Goal: Transaction & Acquisition: Purchase product/service

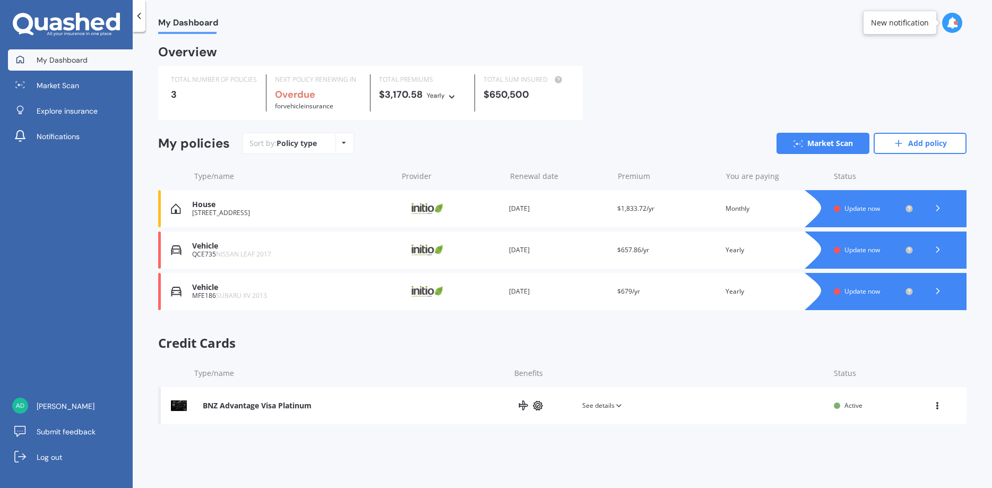
click at [860, 206] on span "Update now" at bounding box center [862, 208] width 36 height 9
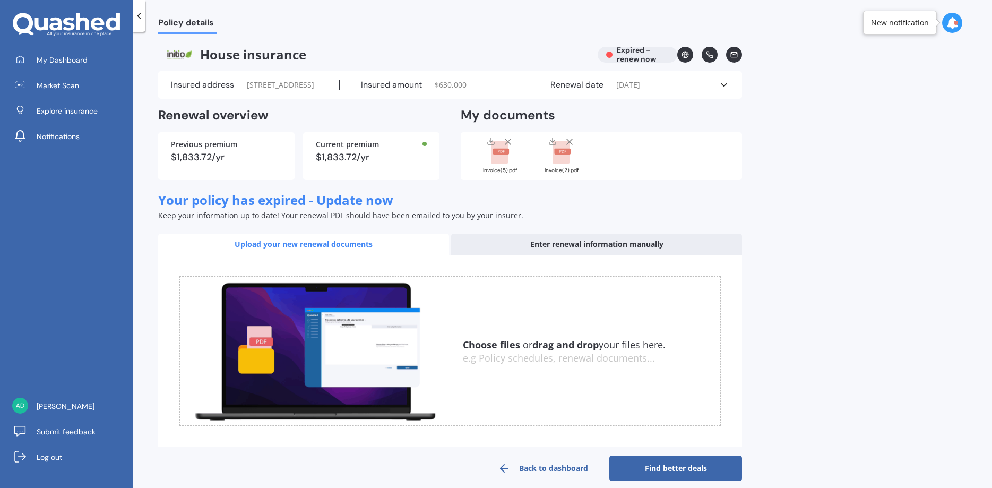
click at [141, 14] on icon at bounding box center [139, 16] width 11 height 11
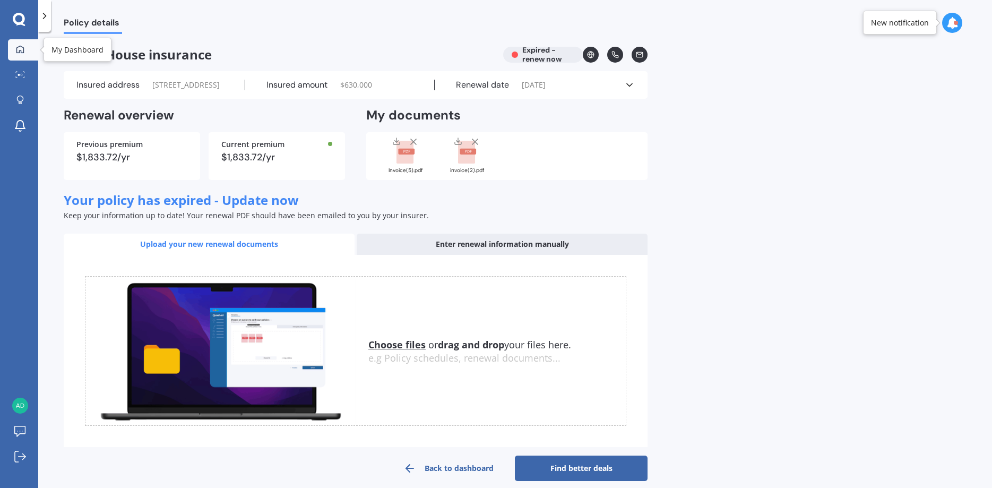
click at [22, 45] on icon at bounding box center [20, 49] width 8 height 8
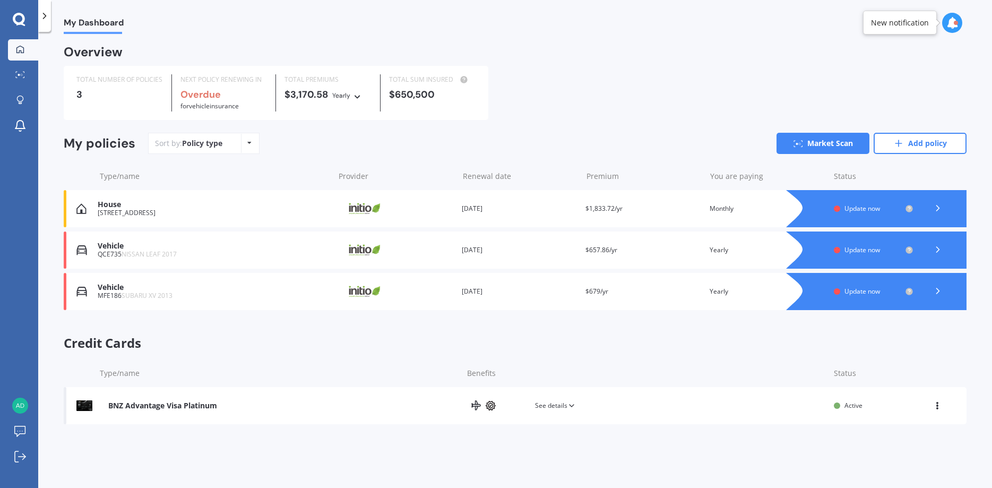
click at [860, 289] on span "Update now" at bounding box center [862, 291] width 36 height 9
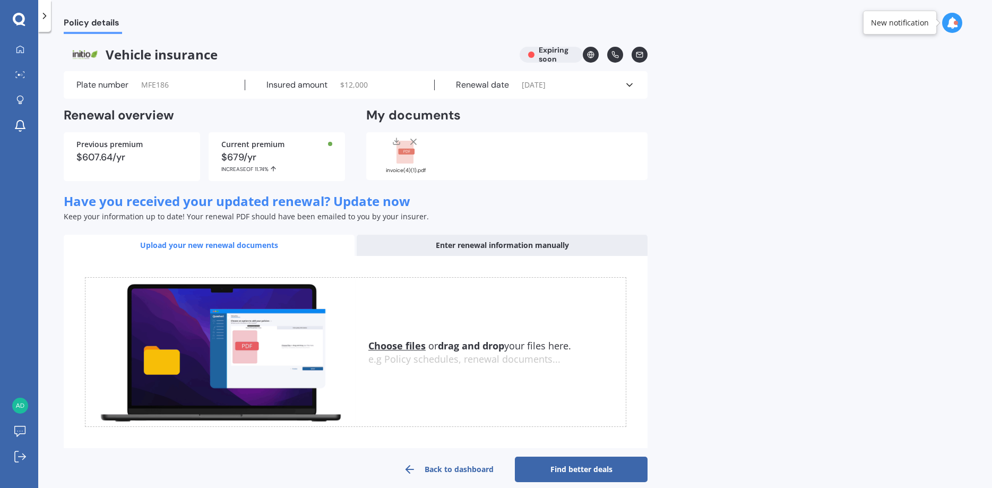
scroll to position [13, 0]
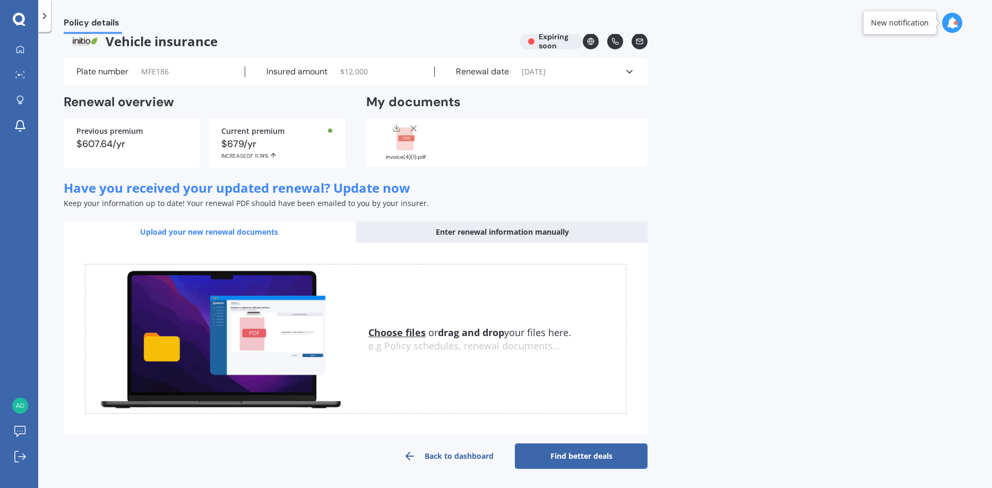
click at [549, 230] on div "Enter renewal information manually" at bounding box center [502, 231] width 291 height 21
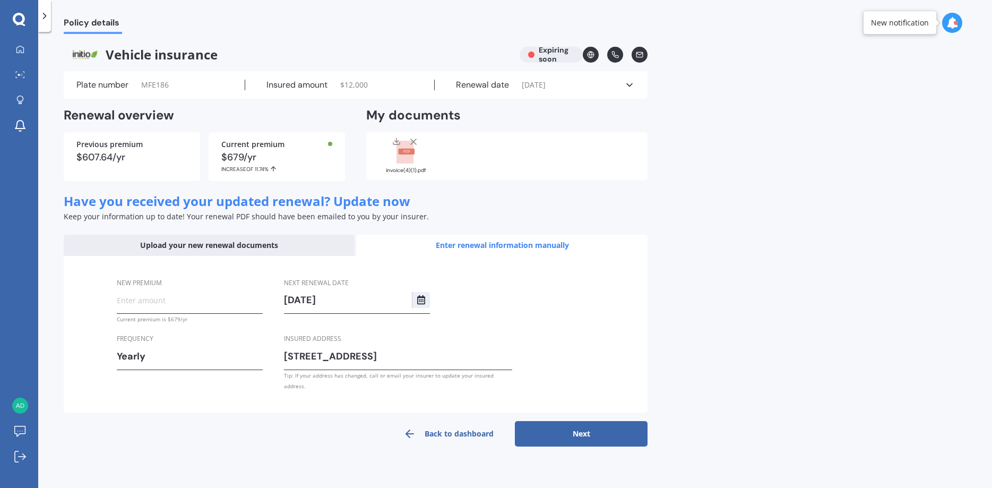
click at [149, 300] on input "New premium" at bounding box center [190, 300] width 146 height 16
type input "$670.74"
click at [568, 423] on button "Next" at bounding box center [581, 433] width 133 height 25
select select "11"
select select "10"
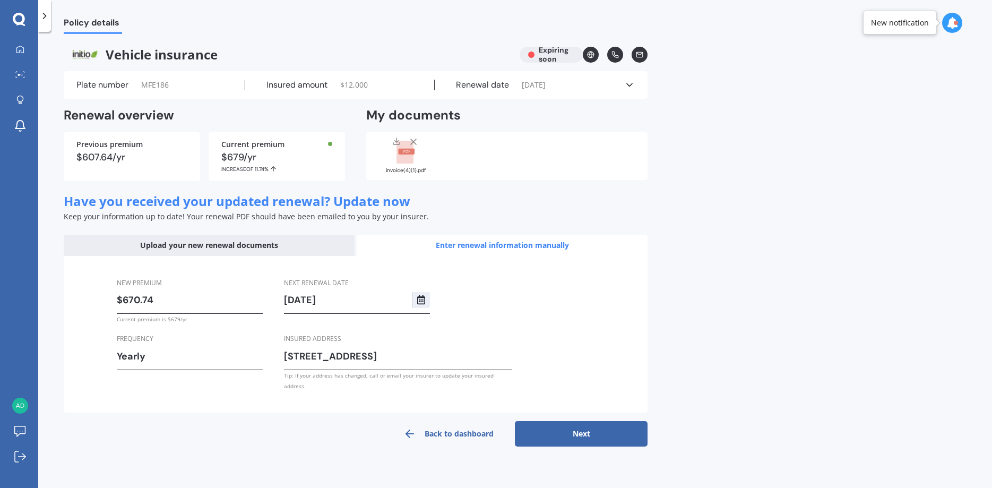
select select "2026"
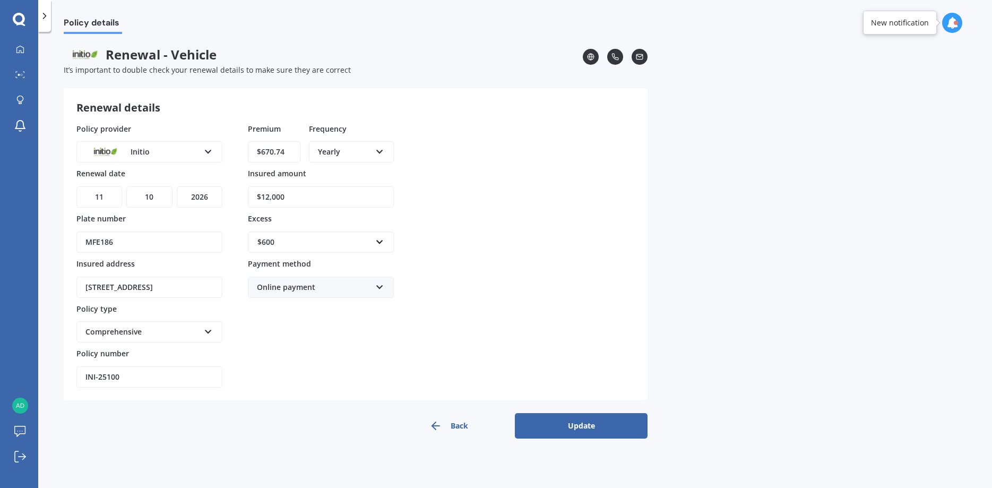
drag, startPoint x: 297, startPoint y: 196, endPoint x: 237, endPoint y: 199, distance: 59.5
click at [248, 199] on input "$12,000" at bounding box center [321, 196] width 146 height 21
type input "$11,100"
click at [572, 425] on button "Update" at bounding box center [581, 425] width 133 height 25
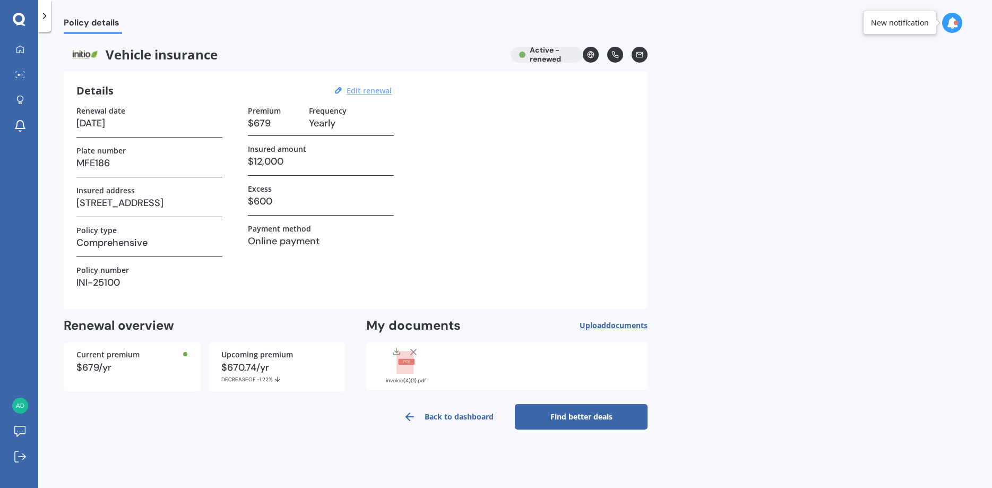
click at [371, 90] on u "Edit renewal" at bounding box center [368, 90] width 45 height 10
select select "11"
select select "10"
select select "2026"
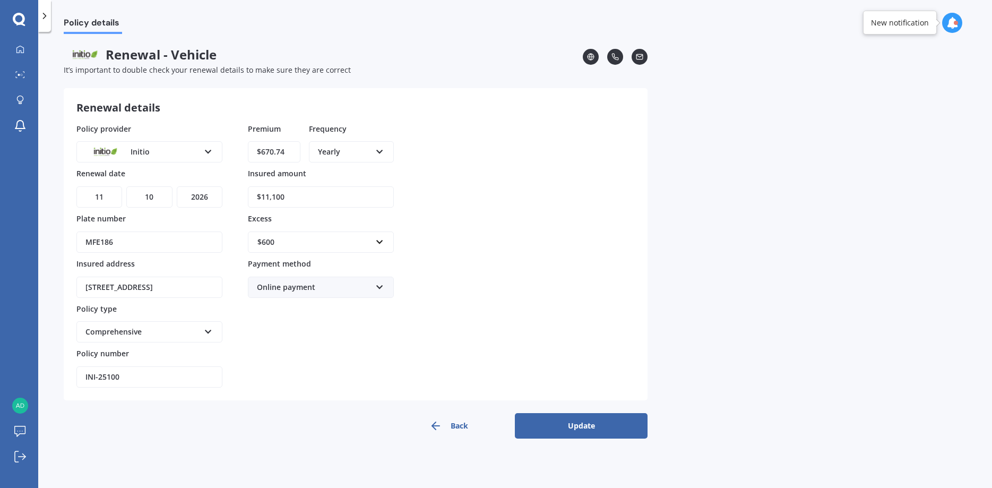
click at [585, 424] on button "Update" at bounding box center [581, 425] width 133 height 25
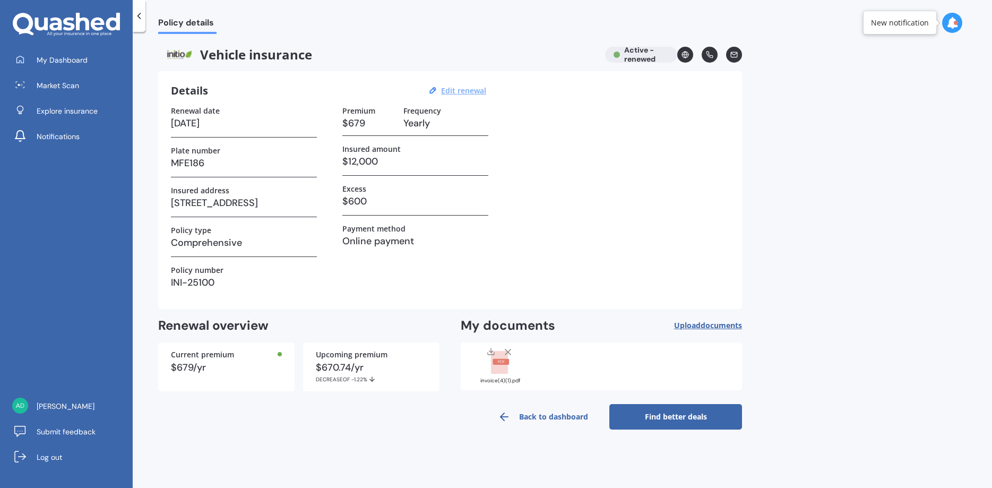
click at [470, 88] on u "Edit renewal" at bounding box center [463, 90] width 45 height 10
select select "11"
select select "10"
select select "2026"
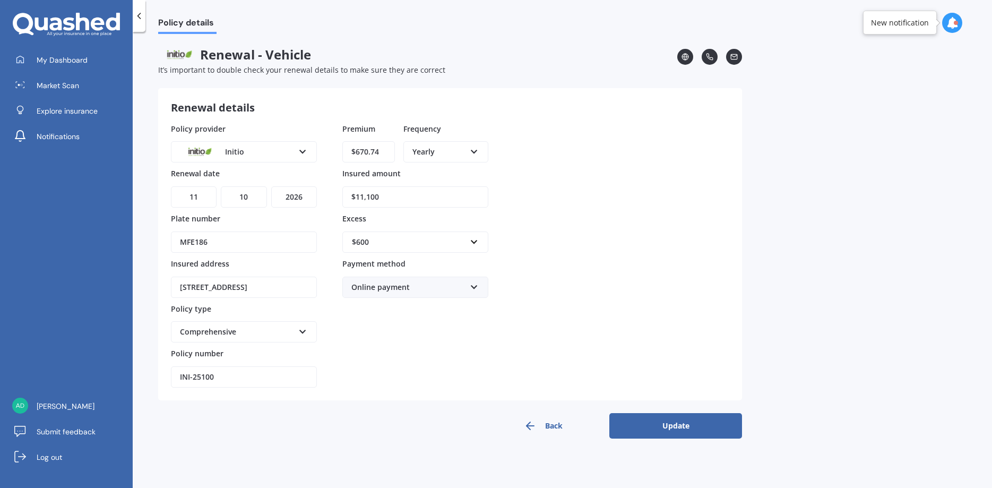
click at [683, 421] on button "Update" at bounding box center [675, 425] width 133 height 25
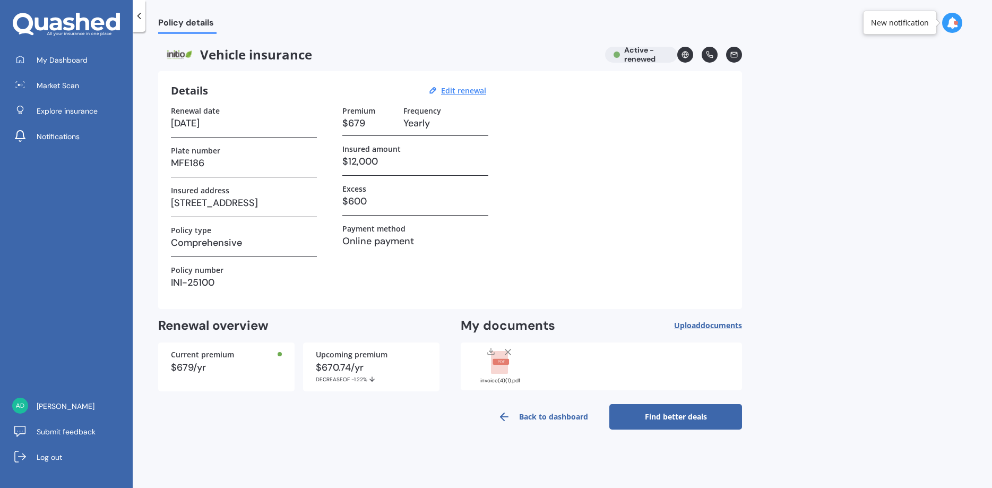
click at [680, 415] on link "Find better deals" at bounding box center [675, 416] width 133 height 25
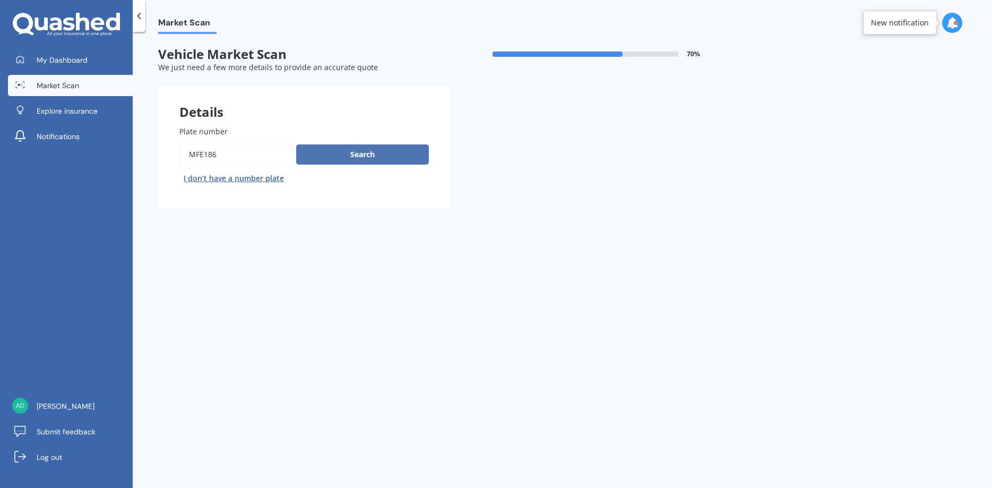
click at [356, 154] on button "Search" at bounding box center [362, 154] width 133 height 20
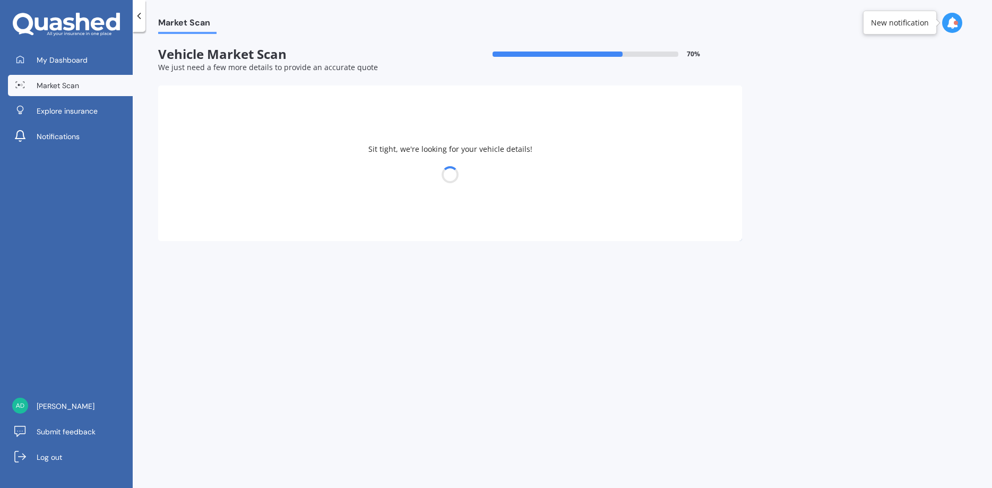
select select "SUBARU"
select select "IMPREZA"
select select "24"
select select "10"
select select "1972"
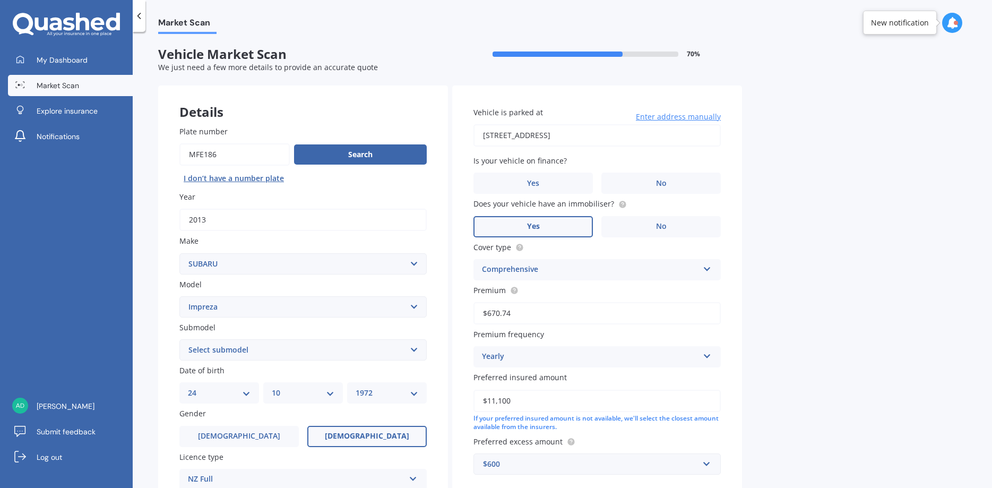
select select "2.0XV PETROL/HYBRID"
click option "2.0XV Petrol/hybrid" at bounding box center [0, 0] width 0 height 0
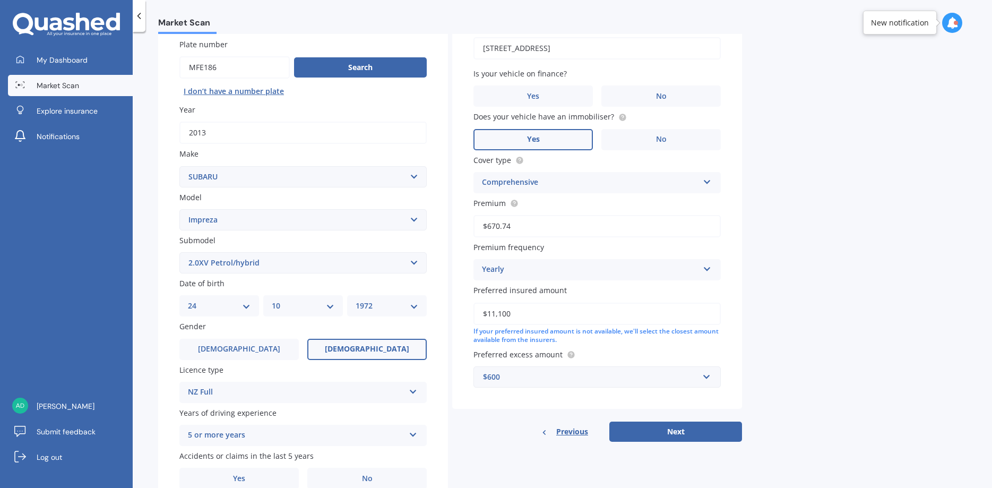
scroll to position [140, 0]
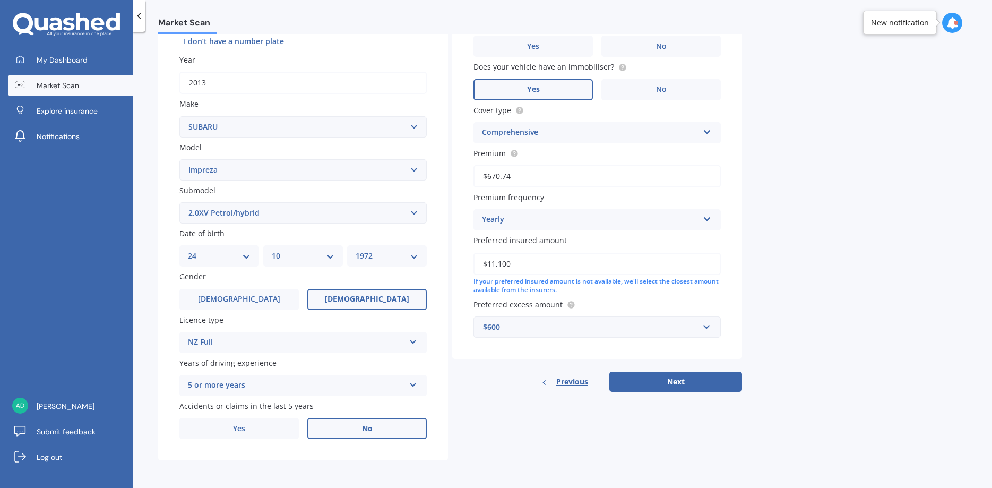
click at [371, 427] on span "No" at bounding box center [367, 428] width 11 height 9
click at [0, 0] on input "No" at bounding box center [0, 0] width 0 height 0
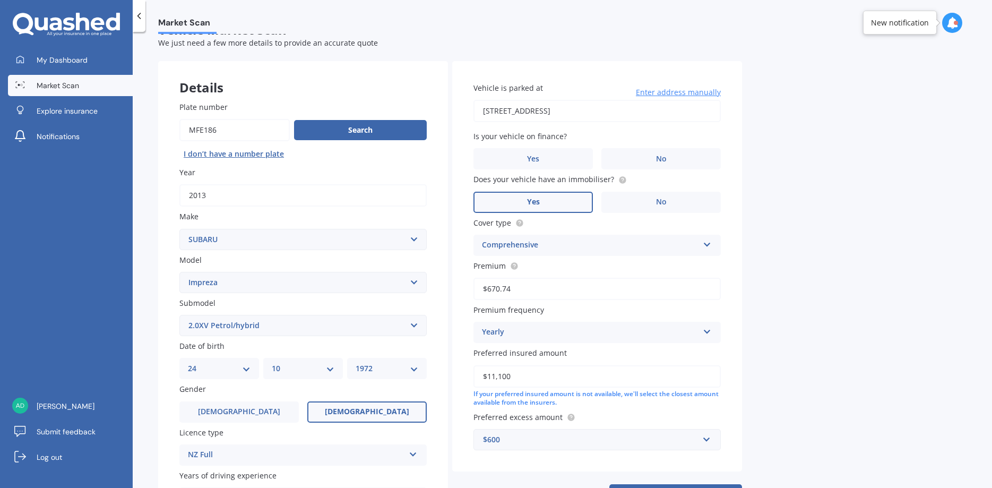
scroll to position [24, 0]
click at [669, 159] on label "No" at bounding box center [660, 159] width 119 height 21
click at [0, 0] on input "No" at bounding box center [0, 0] width 0 height 0
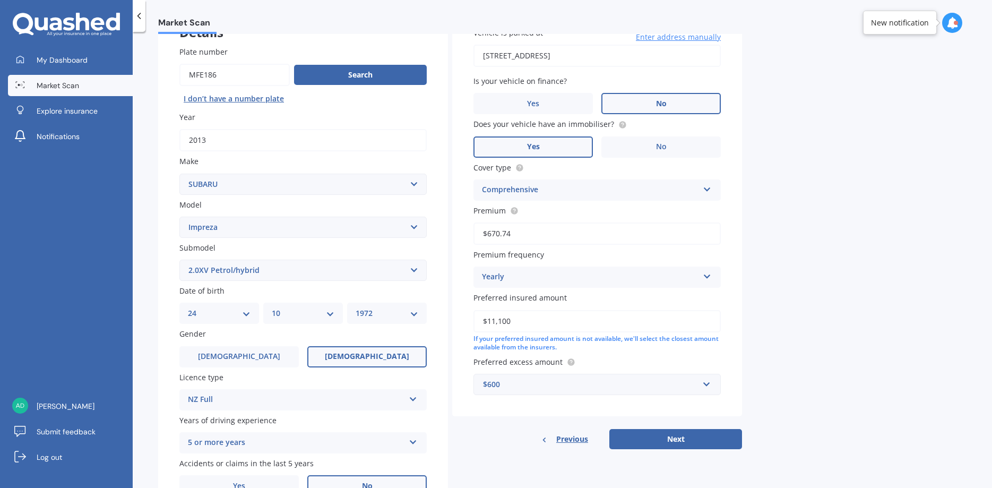
scroll to position [80, 0]
click at [705, 189] on icon at bounding box center [707, 186] width 9 height 7
click at [770, 188] on div "Market Scan Vehicle Market Scan 70 % We just need a few more details to provide…" at bounding box center [562, 262] width 859 height 456
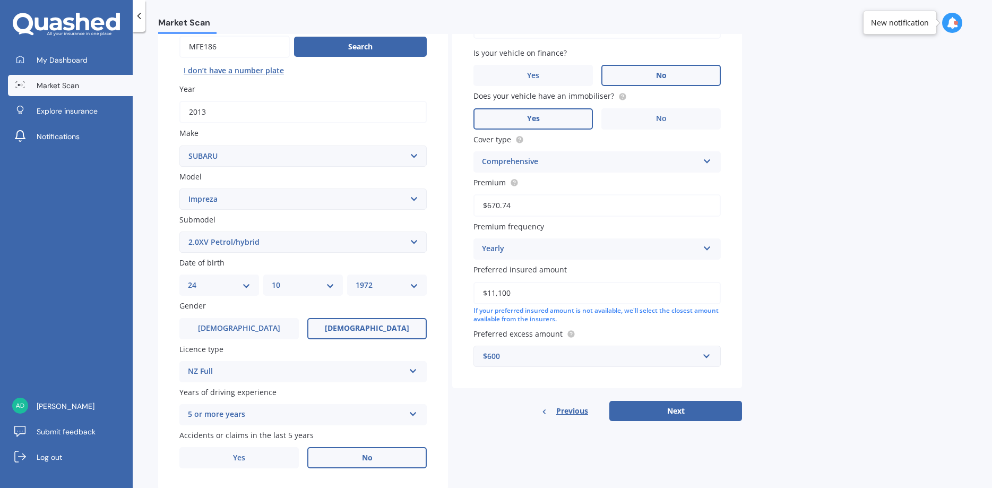
scroll to position [140, 0]
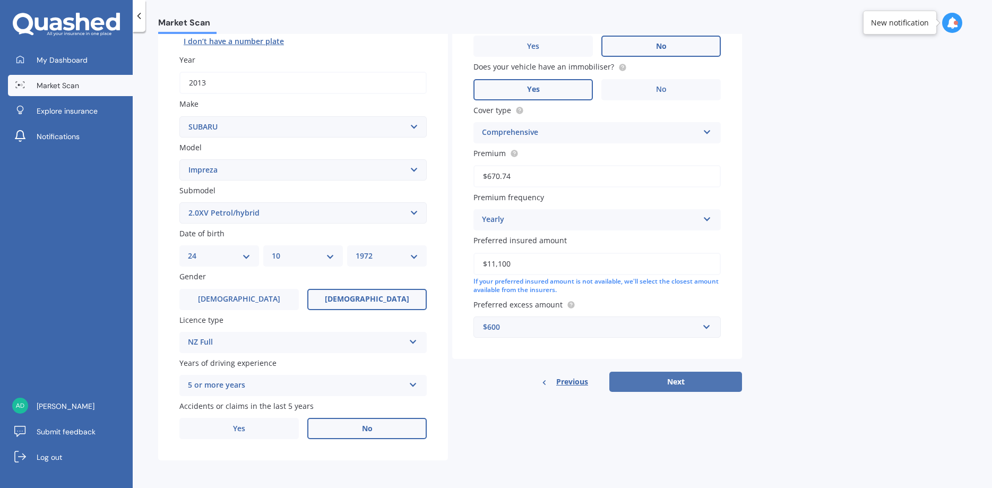
click at [678, 379] on button "Next" at bounding box center [675, 381] width 133 height 20
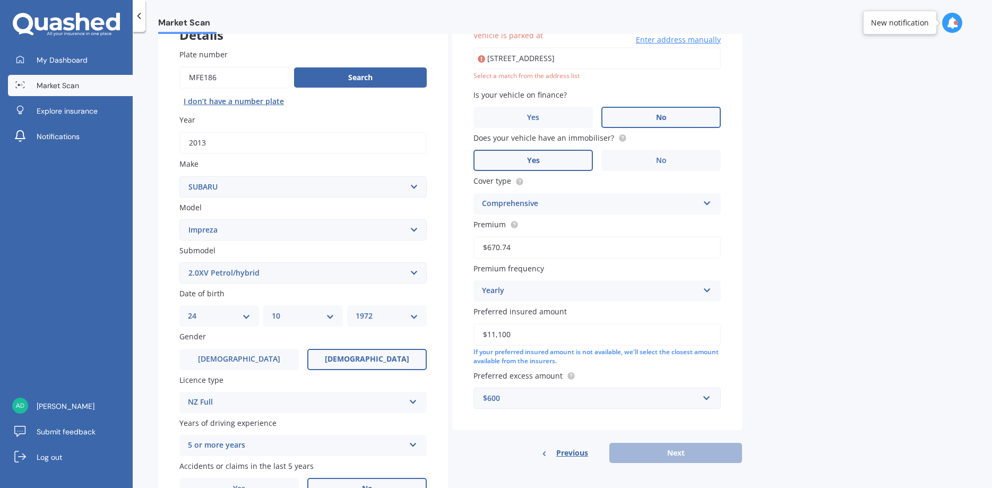
scroll to position [73, 0]
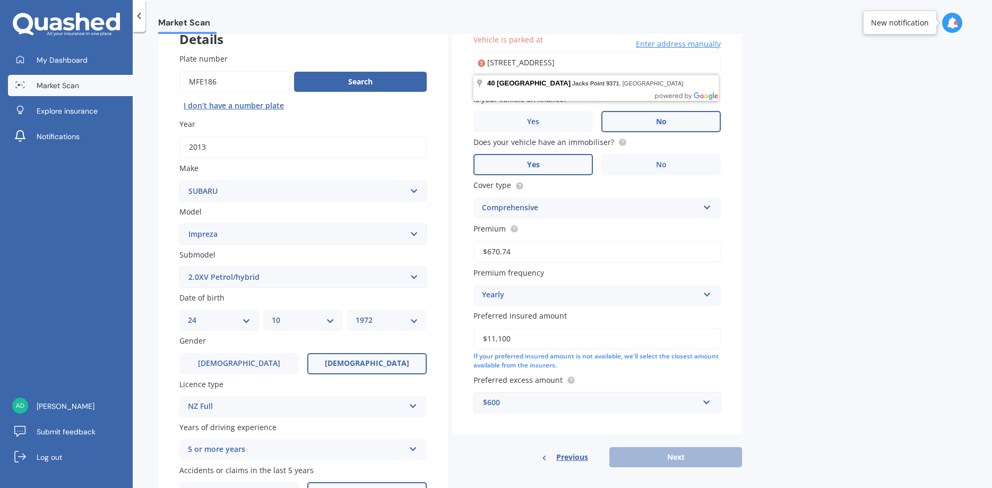
click at [859, 151] on div "Market Scan Vehicle Market Scan 70 % We just need a few more details to provide…" at bounding box center [562, 262] width 859 height 456
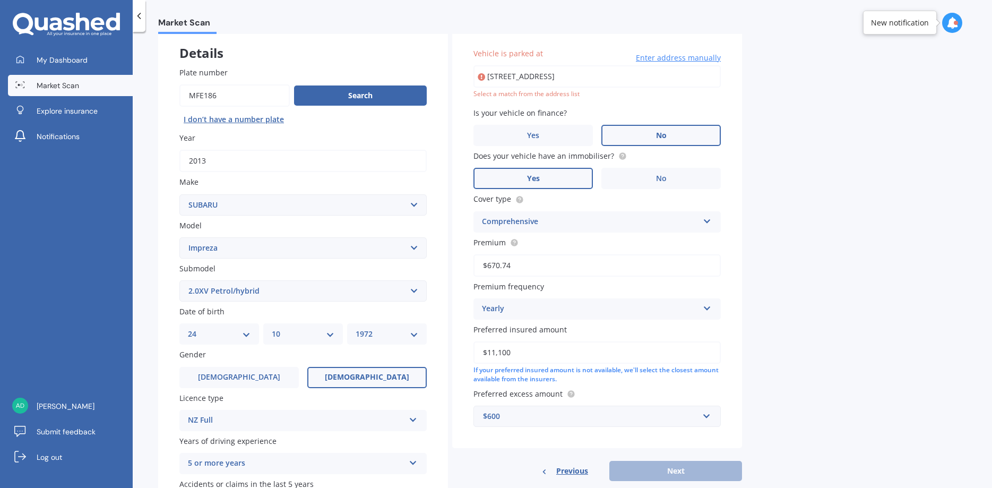
scroll to position [54, 0]
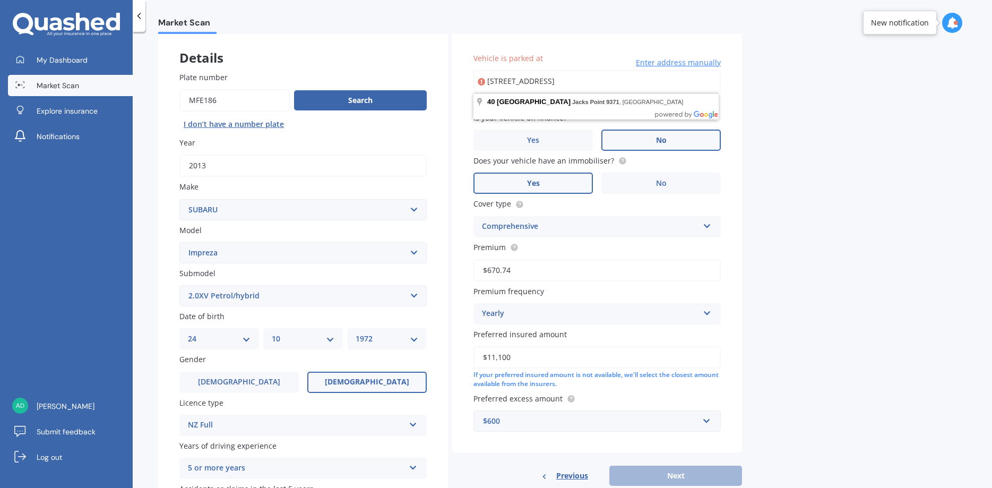
click at [605, 85] on input "[STREET_ADDRESS]" at bounding box center [596, 81] width 247 height 22
type input "[STREET_ADDRESS]"
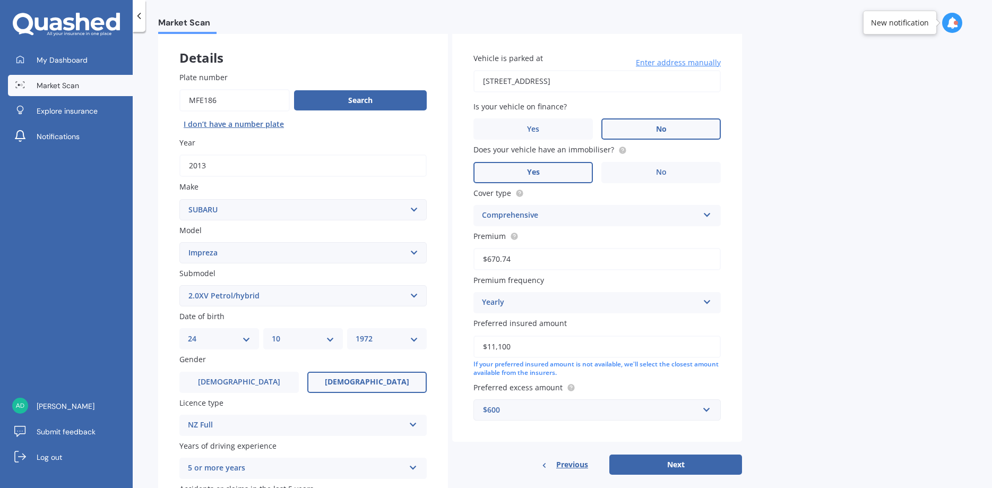
scroll to position [140, 0]
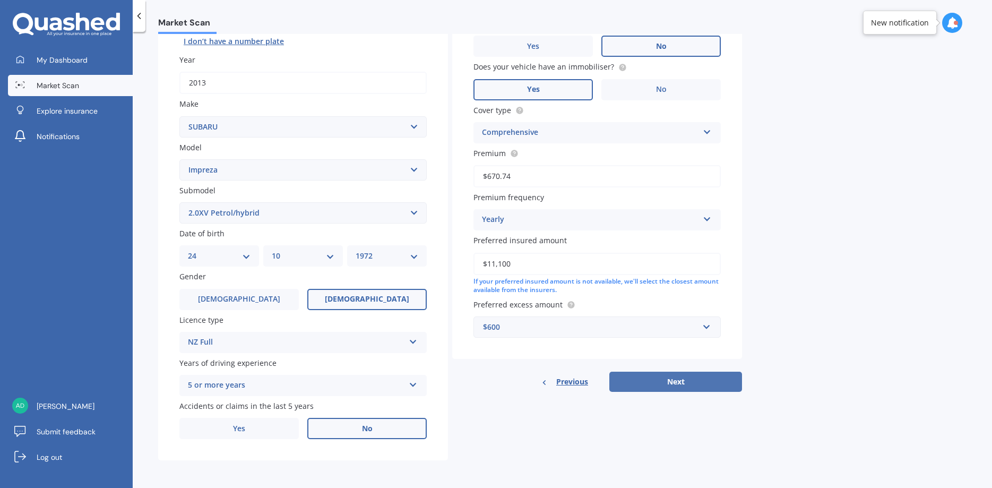
click at [675, 379] on button "Next" at bounding box center [675, 381] width 133 height 20
select select "24"
select select "10"
select select "1972"
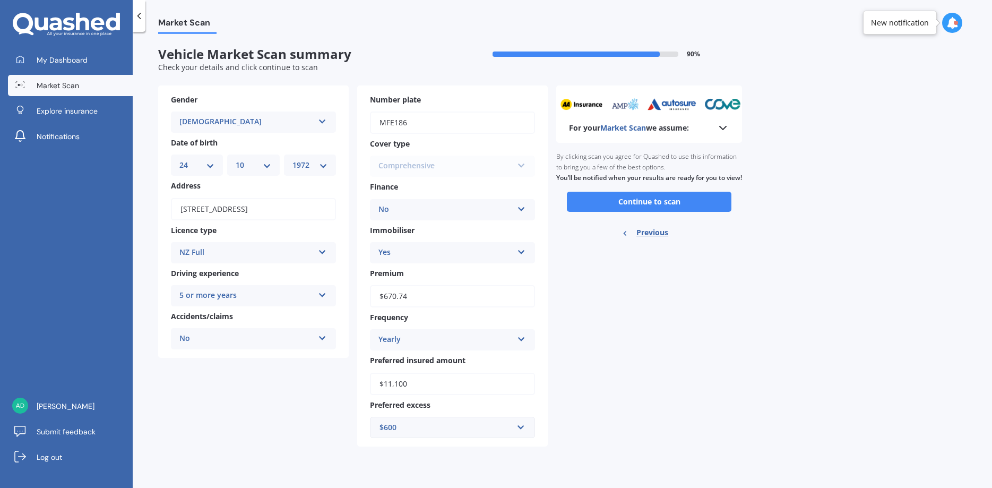
scroll to position [0, 0]
click at [656, 210] on button "Continue to scan" at bounding box center [649, 202] width 164 height 20
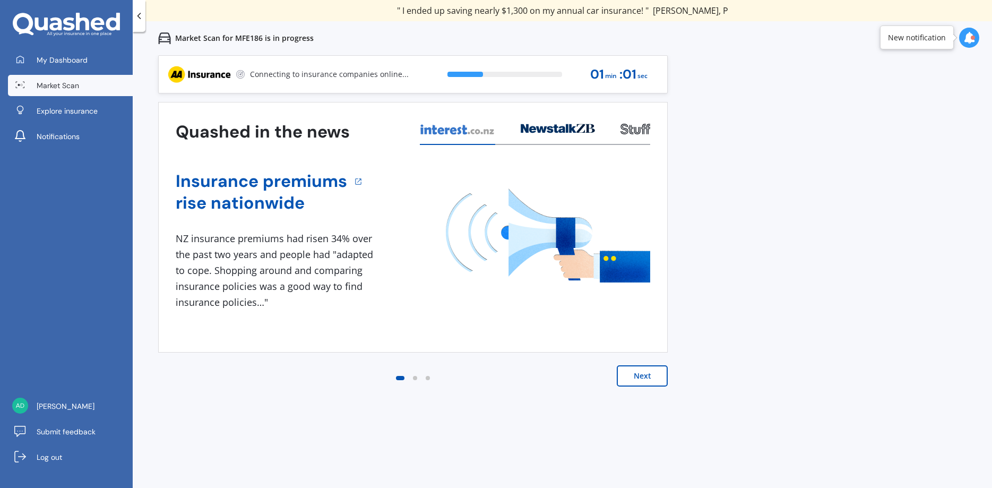
click at [640, 372] on button "Next" at bounding box center [642, 375] width 51 height 21
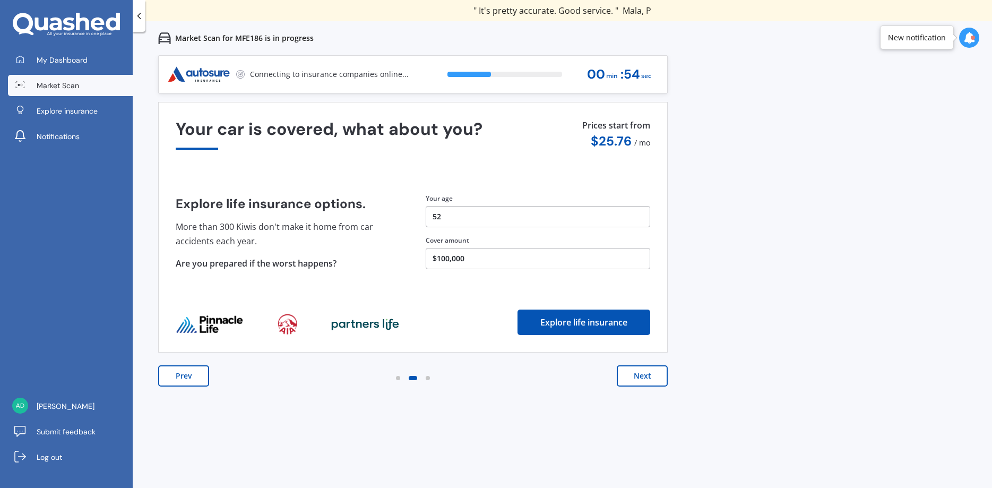
click at [647, 374] on button "Next" at bounding box center [642, 375] width 51 height 21
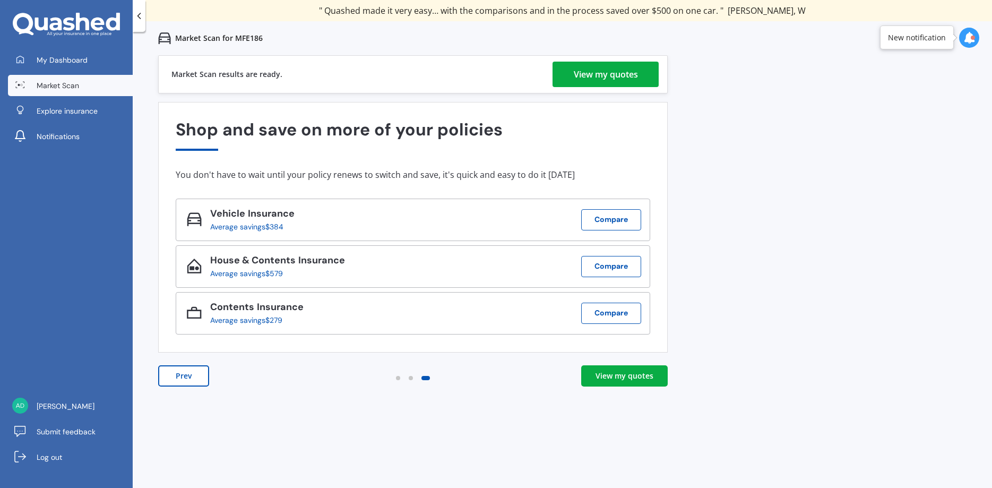
click at [623, 71] on div "View my quotes" at bounding box center [606, 74] width 64 height 25
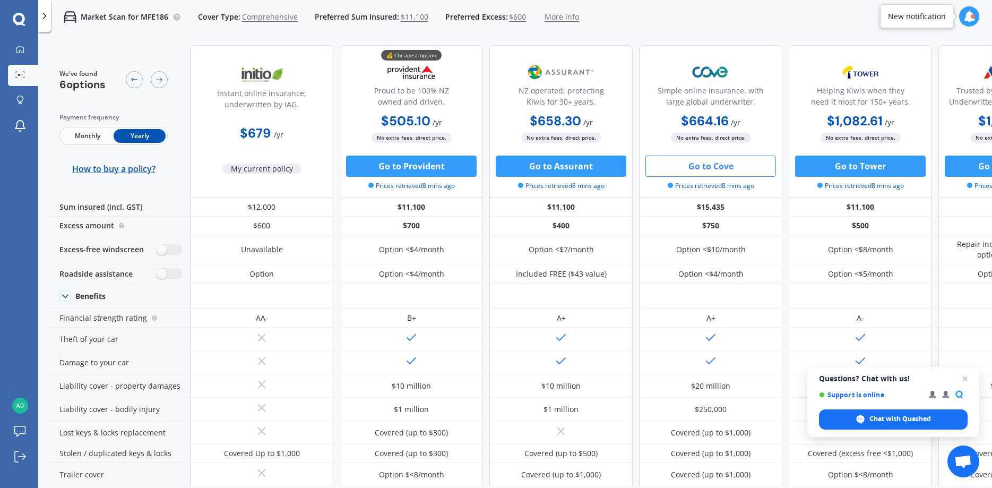
click at [713, 162] on button "Go to Cove" at bounding box center [710, 165] width 131 height 21
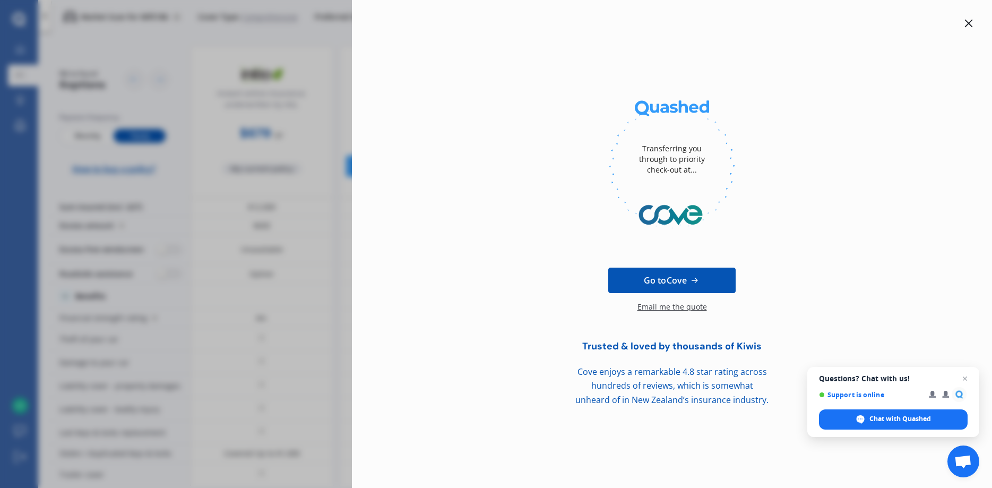
click at [967, 22] on icon at bounding box center [969, 24] width 8 height 8
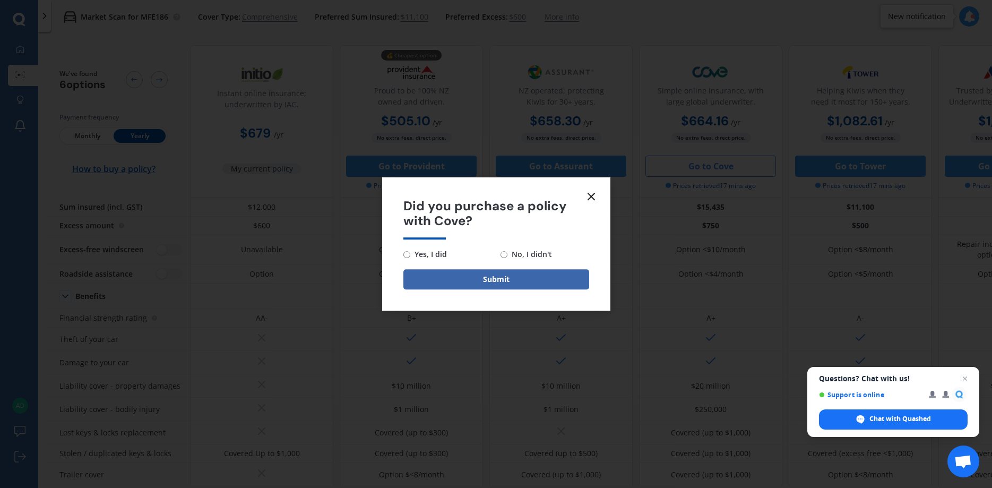
click at [505, 252] on input "No, I didn't" at bounding box center [503, 254] width 7 height 7
radio input "true"
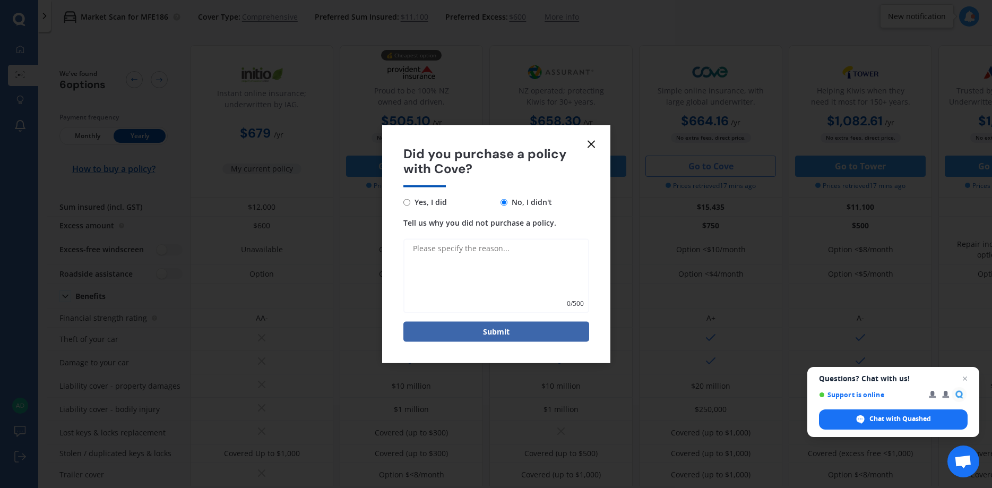
click at [588, 141] on line at bounding box center [591, 144] width 6 height 6
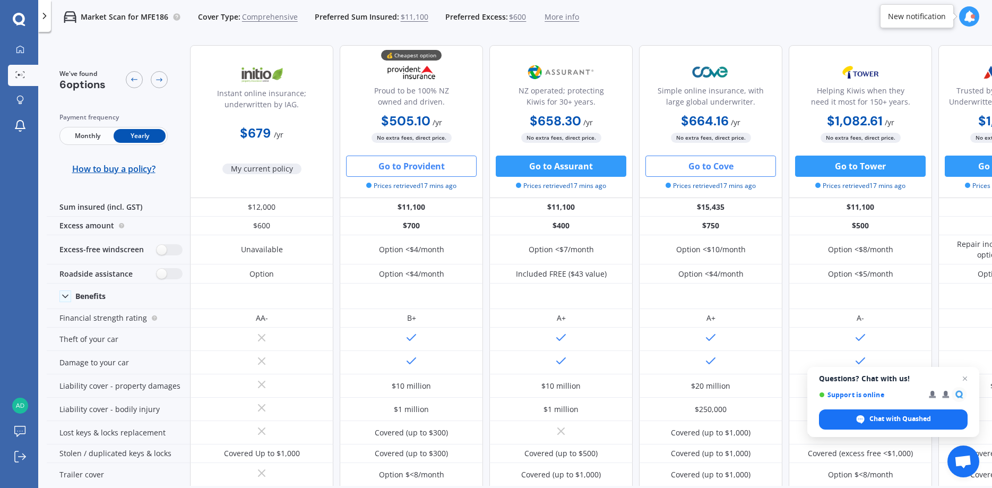
click at [406, 160] on button "Go to Provident" at bounding box center [411, 165] width 131 height 21
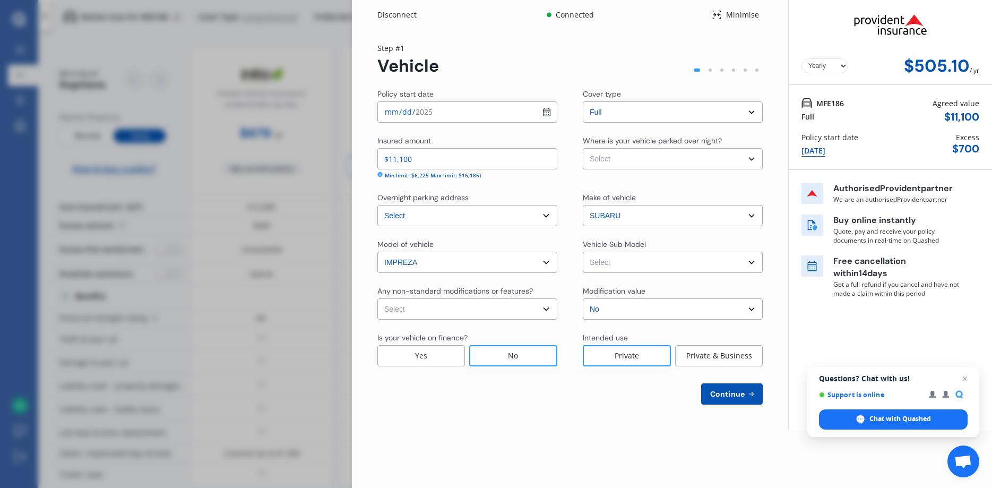
select select "OTHER"
click option "Other" at bounding box center [0, 0] width 0 height 0
select select "NZVSUBA2013AECL"
click option "XV Hybrid 2.0I Hatchback 5dr Lineartronic 6sp 4WD 2.0i Hybrid [IMP]" at bounding box center [0, 0] width 0 height 0
select select "none"
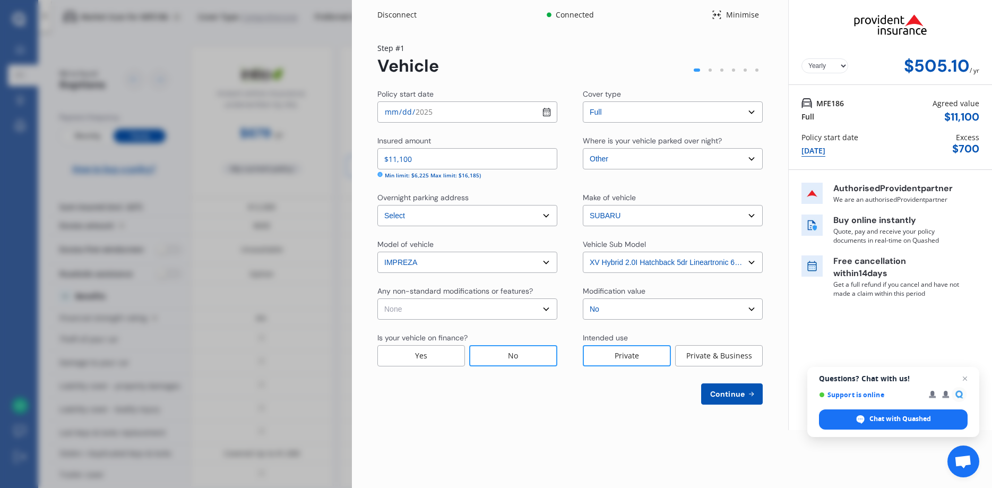
click option "None" at bounding box center [0, 0] width 0 height 0
click at [732, 392] on span "Continue" at bounding box center [727, 393] width 39 height 8
select select "24"
select select "10"
select select "1972"
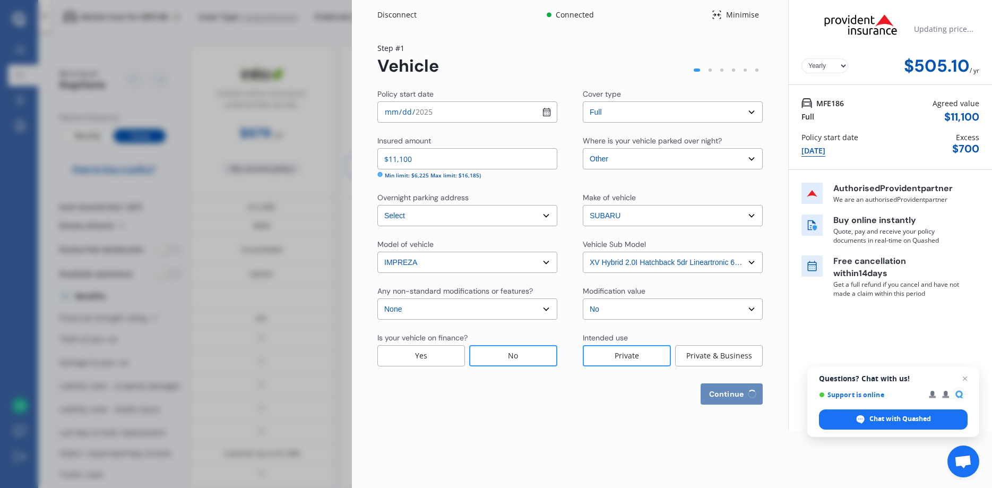
select select "NZ_FULL"
select select "0"
select select "25"
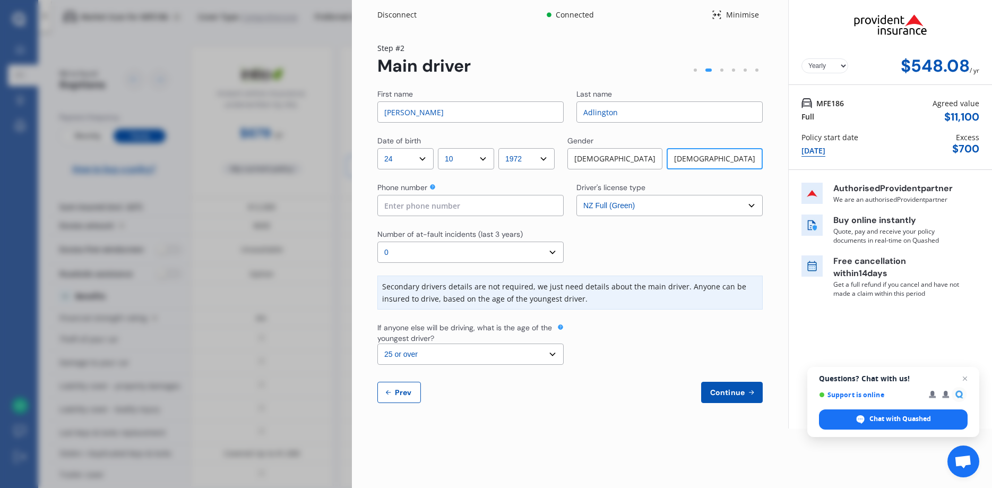
click option "0" at bounding box center [0, 0] width 0 height 0
click at [377, 343] on select "Select the age of the youngest driver. 16 17 18 19 20 21 22 23 24 25 or over" at bounding box center [470, 353] width 186 height 21
click option "25 or over" at bounding box center [0, 0] width 0 height 0
click at [628, 157] on div "[DEMOGRAPHIC_DATA]" at bounding box center [614, 158] width 95 height 21
click at [707, 154] on div "[DEMOGRAPHIC_DATA]" at bounding box center [714, 158] width 95 height 21
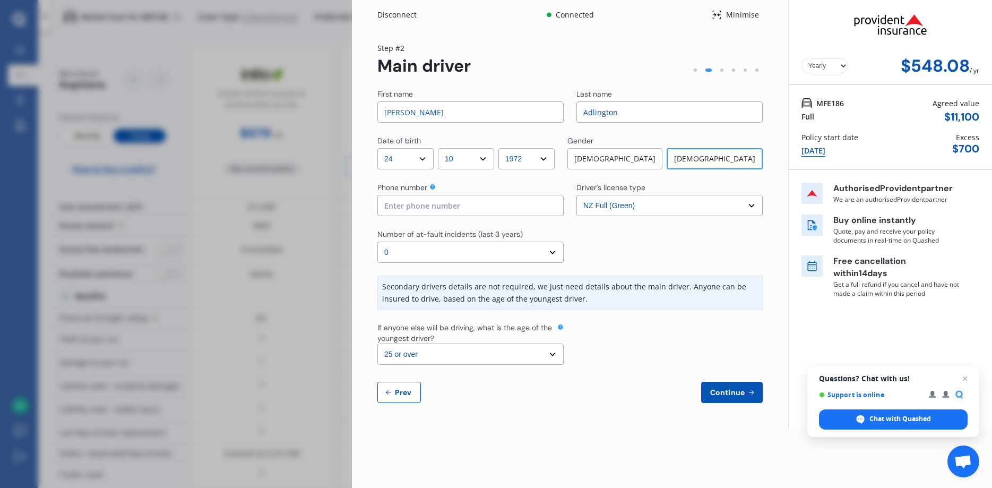
click at [405, 390] on span "Prev" at bounding box center [403, 392] width 21 height 8
select select "full"
select select "OTHER"
select select "[STREET_ADDRESS]"
select select "SUBARU"
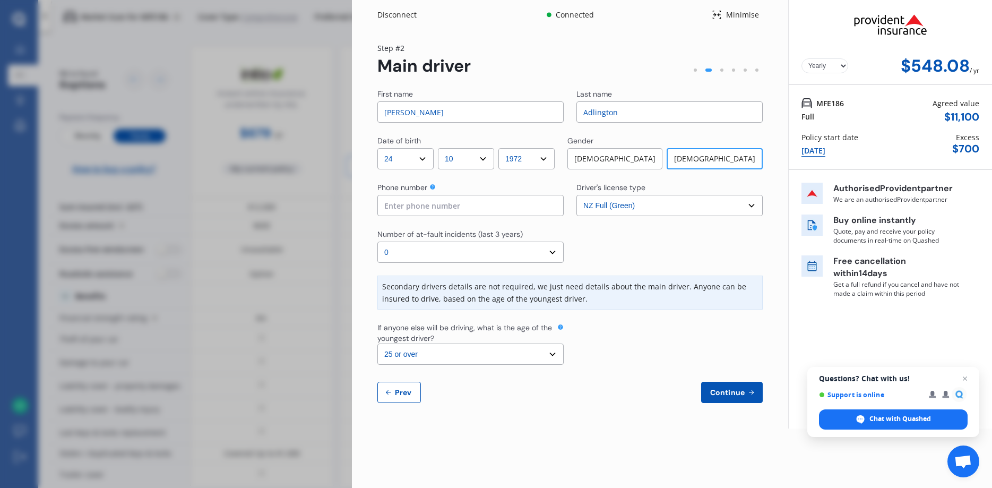
select select "IMPREZA"
select select "NZVSUBA2013AECL"
select select "none"
select select "NO"
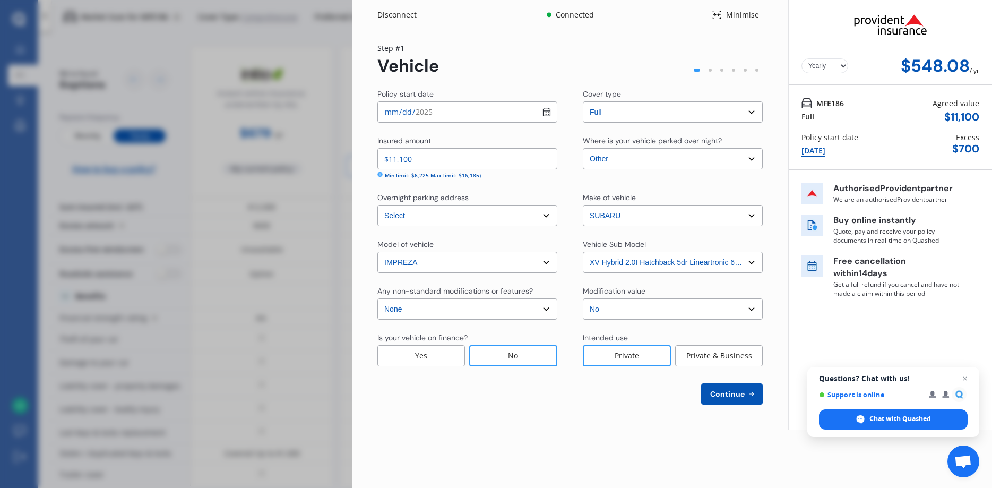
click at [583, 148] on select "Select Garage (fully enclosed) Off Street Parking Other" at bounding box center [673, 158] width 180 height 21
select select "OFF-STREET"
click option "Off Street Parking" at bounding box center [0, 0] width 0 height 0
click at [722, 387] on button "Continue" at bounding box center [732, 393] width 62 height 21
select select "24"
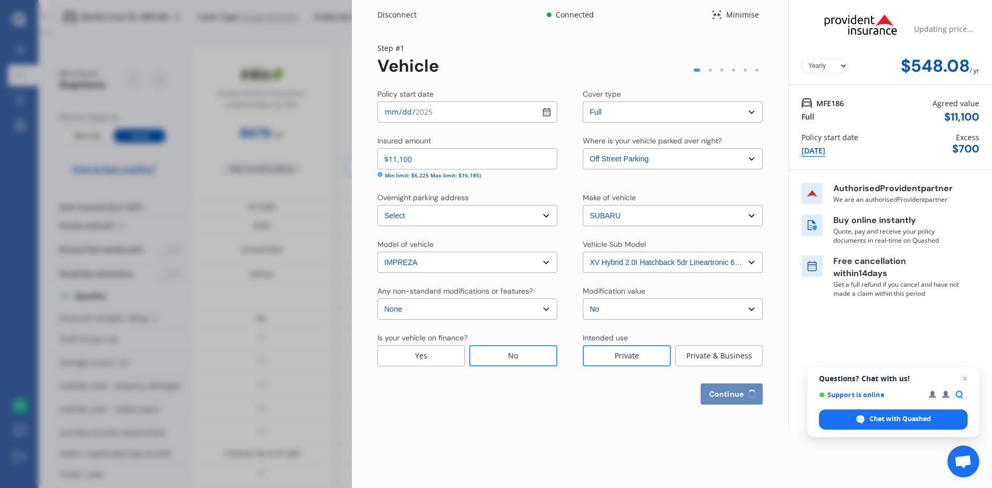
select select "10"
select select "1972"
select select "NZ_FULL"
select select "0"
select select "25"
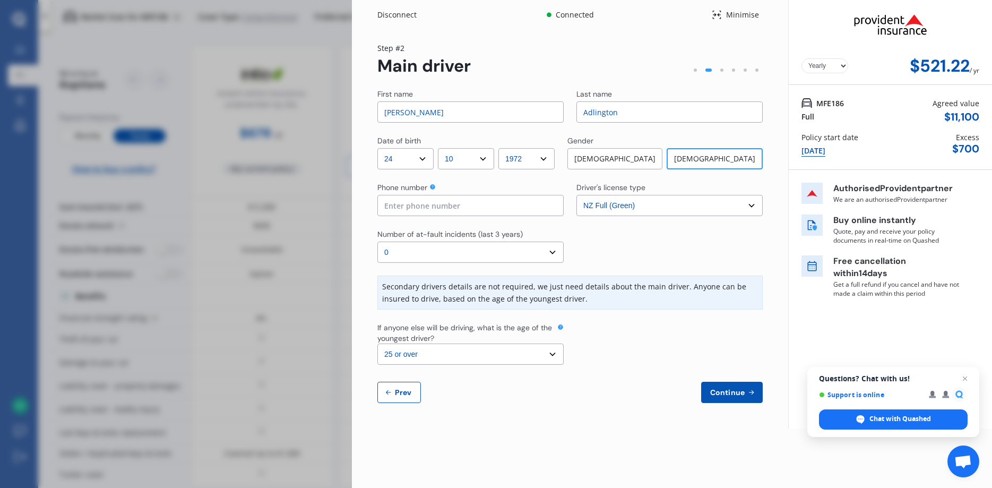
click at [400, 392] on span "Prev" at bounding box center [403, 392] width 21 height 8
select select "full"
select select "OFF-STREET"
select select "[STREET_ADDRESS]"
select select "SUBARU"
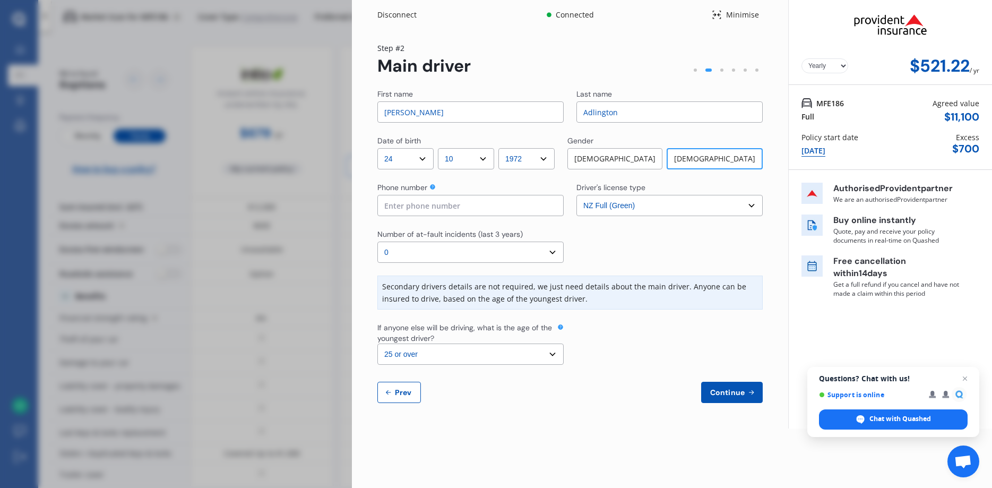
select select "IMPREZA"
select select "NZVSUBA2013AECL"
select select "none"
select select "NO"
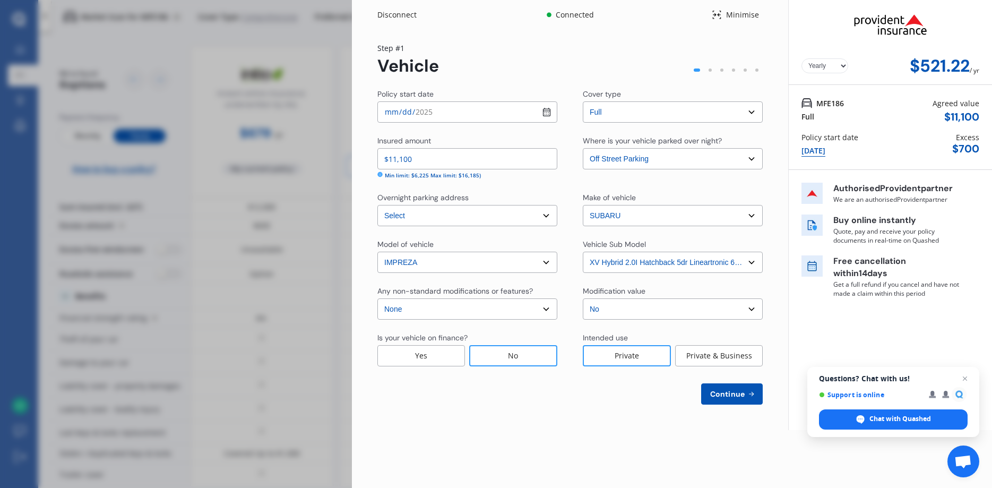
click at [583, 148] on select "Select Garage (fully enclosed) Off Street Parking Other" at bounding box center [673, 158] width 180 height 21
select select "OTHER"
click option "Other" at bounding box center [0, 0] width 0 height 0
click at [732, 389] on span "Continue" at bounding box center [727, 393] width 39 height 8
select select "24"
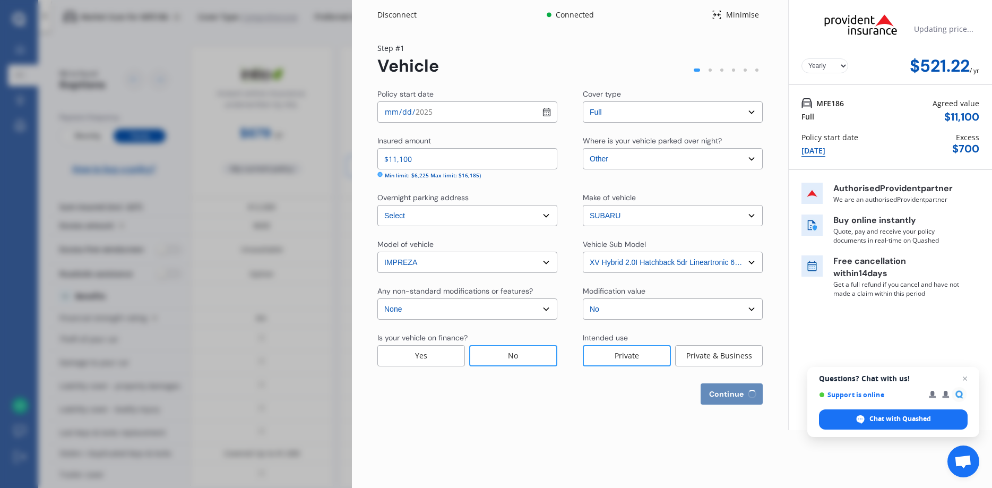
select select "10"
select select "1972"
select select "NZ_FULL"
select select "0"
select select "25"
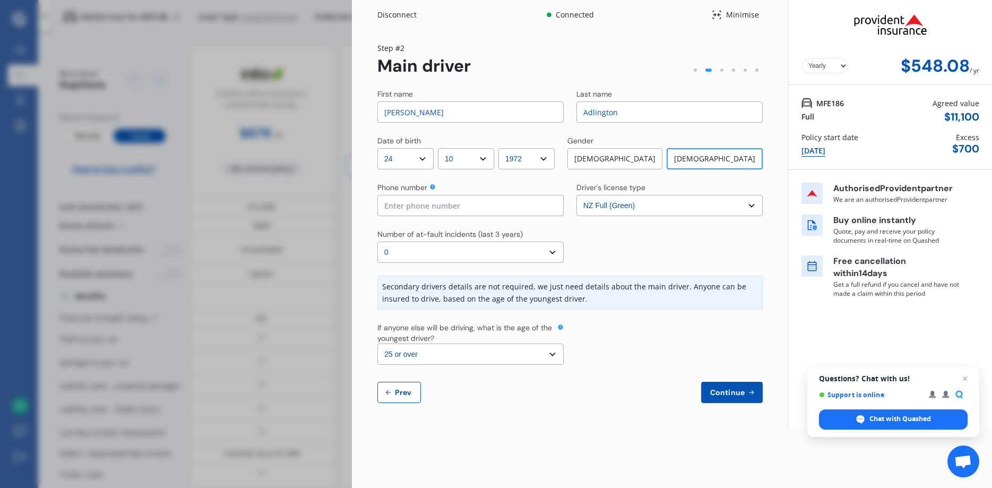
click at [488, 204] on input at bounding box center [470, 205] width 186 height 21
type input "02102249696"
click at [725, 393] on span "Continue" at bounding box center [727, 392] width 39 height 8
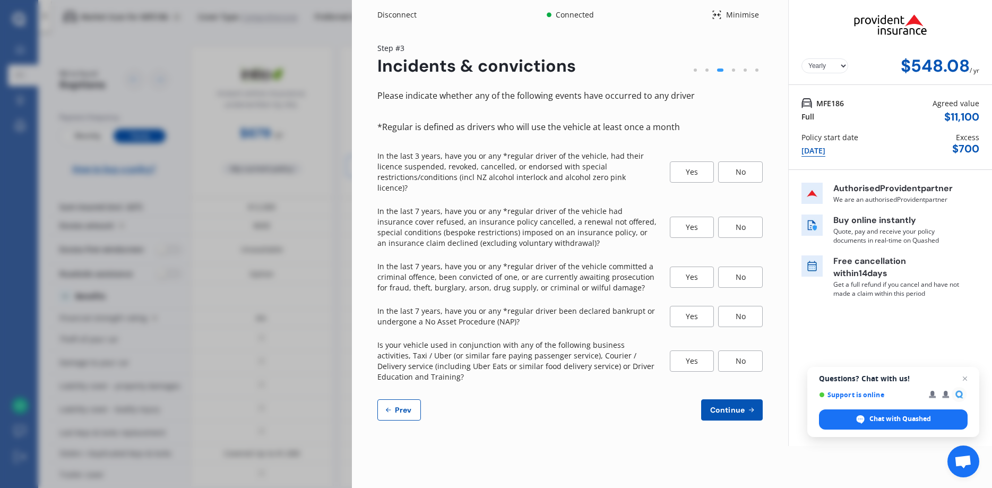
click at [744, 161] on div "No" at bounding box center [740, 171] width 45 height 21
click at [739, 216] on div "No" at bounding box center [740, 226] width 45 height 21
click at [747, 266] on div "No" at bounding box center [740, 276] width 45 height 21
click at [741, 308] on div "No" at bounding box center [740, 316] width 45 height 21
click at [740, 353] on div "No" at bounding box center [740, 360] width 45 height 21
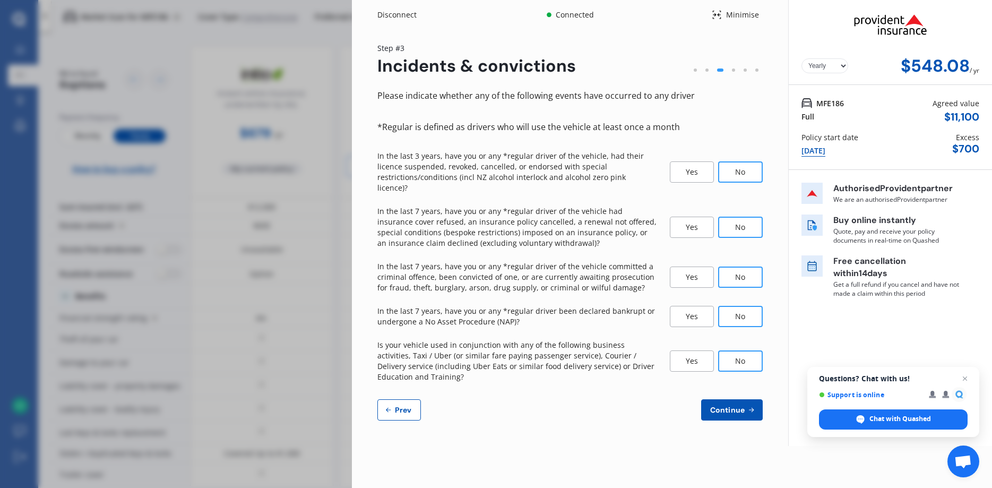
click at [726, 405] on span "Continue" at bounding box center [727, 409] width 39 height 8
select select "200"
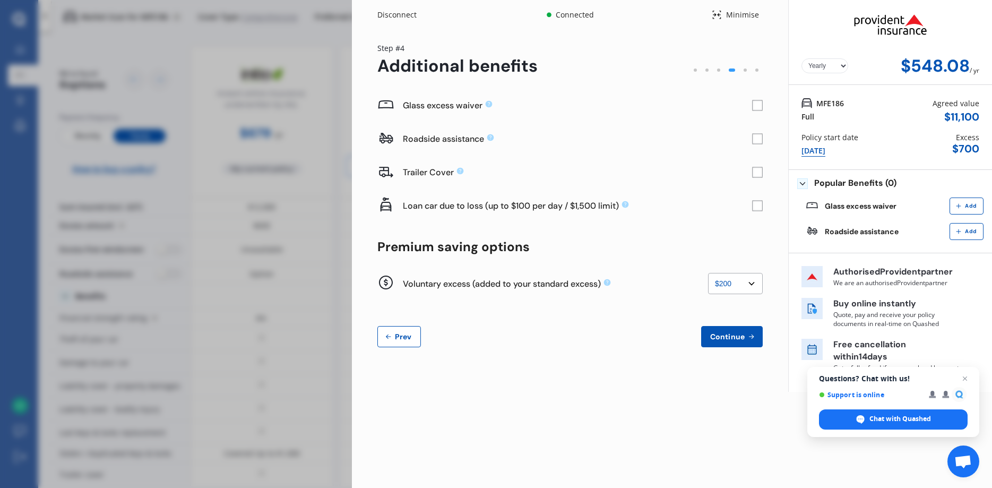
click at [755, 102] on rect at bounding box center [757, 105] width 11 height 11
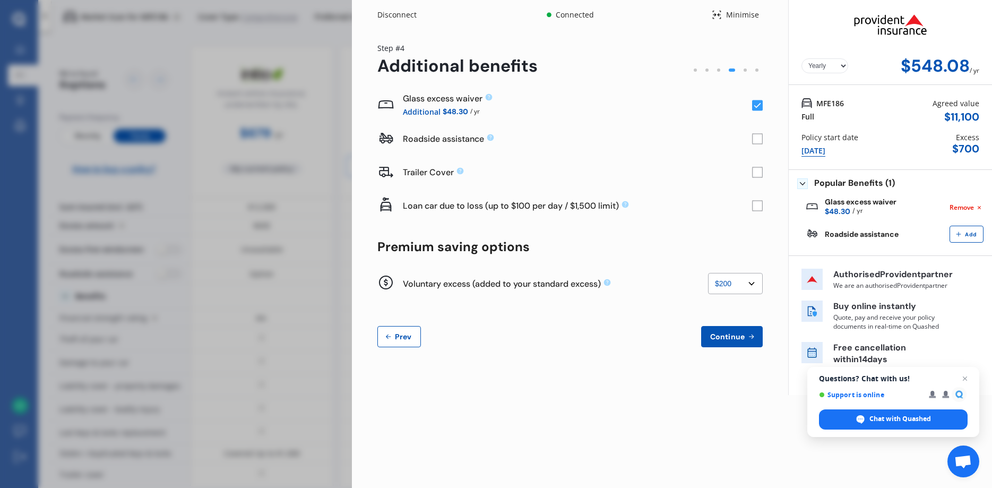
click at [719, 338] on span "Continue" at bounding box center [727, 336] width 39 height 8
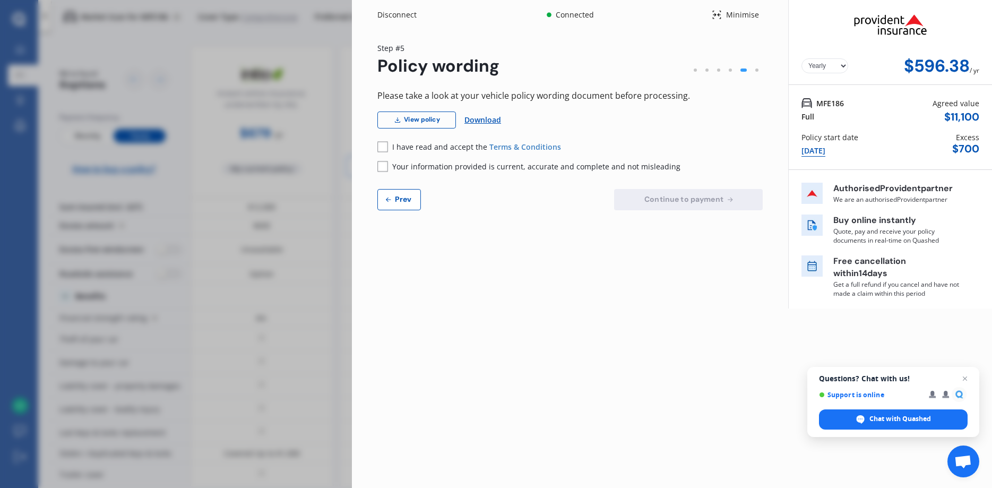
click at [400, 196] on span "Prev" at bounding box center [403, 199] width 21 height 8
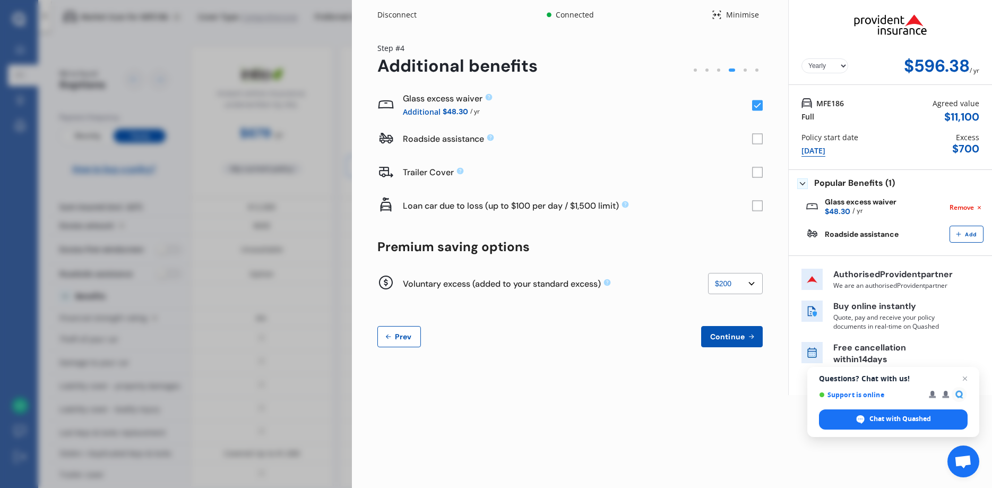
select select "0"
click option "None" at bounding box center [0, 0] width 0 height 0
click at [722, 334] on span "Continue" at bounding box center [727, 336] width 39 height 8
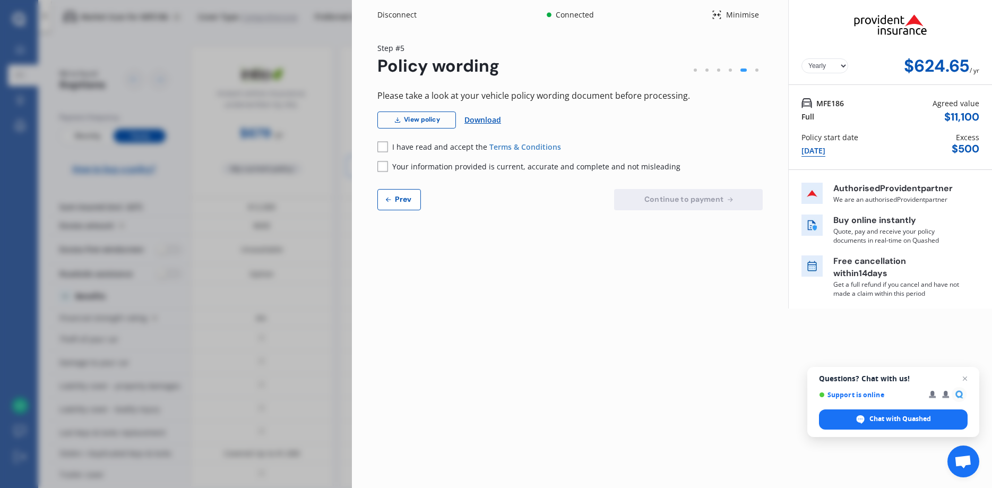
click at [399, 195] on span "Prev" at bounding box center [403, 199] width 21 height 8
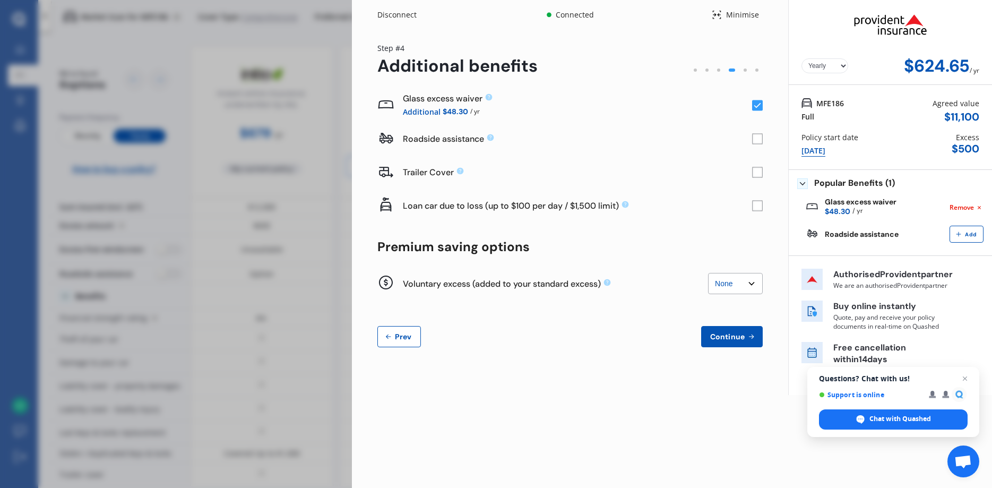
click at [708, 273] on select "None $200 $450 $700 $950 $1,200 $1,700" at bounding box center [735, 283] width 55 height 21
select select "200"
click option "$200" at bounding box center [0, 0] width 0 height 0
click at [722, 334] on span "Continue" at bounding box center [727, 336] width 39 height 8
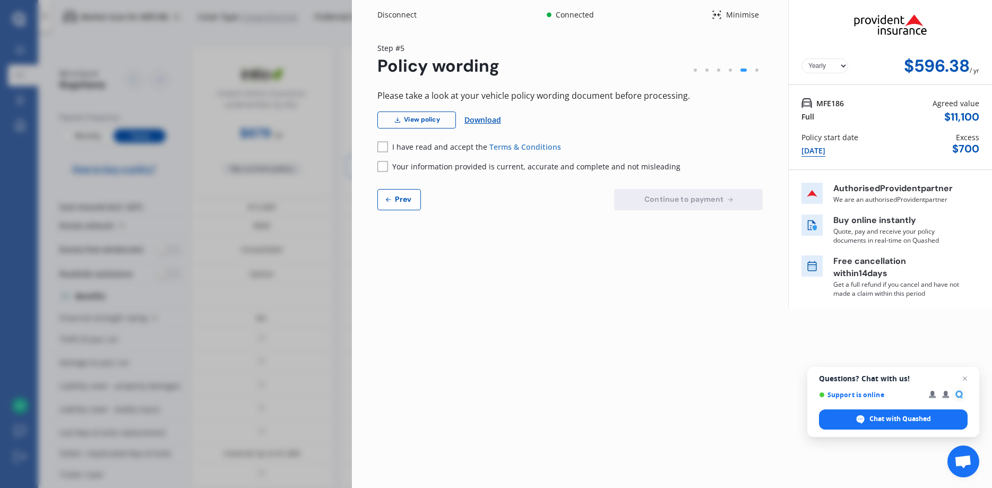
click at [813, 148] on div "[DATE]" at bounding box center [813, 151] width 24 height 12
select select "full"
select select "OTHER"
select select "[STREET_ADDRESS]"
select select "SUBARU"
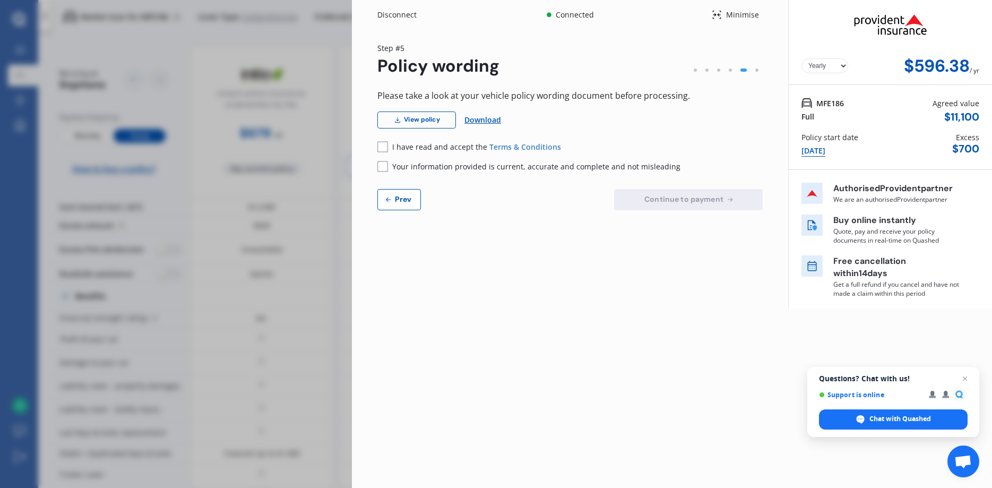
select select "IMPREZA"
select select "NZVSUBA2013AECL"
select select "none"
select select "NO"
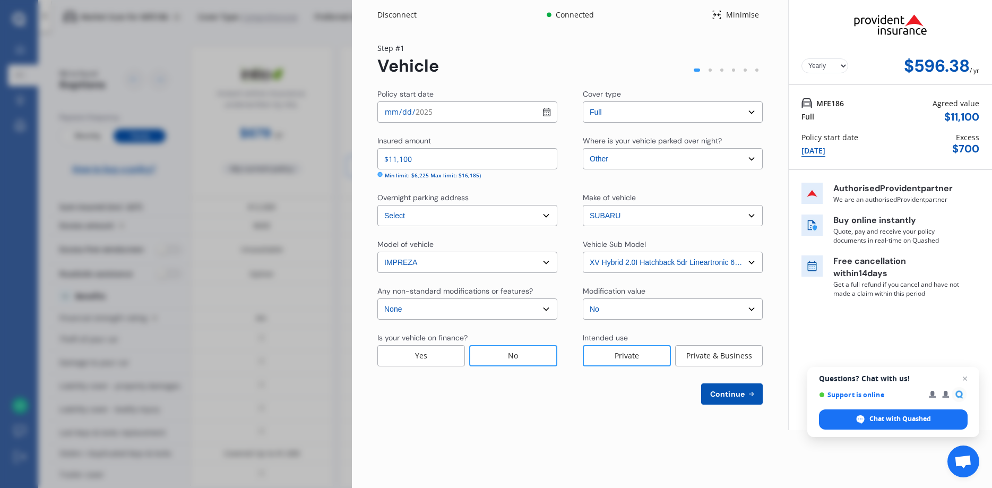
click at [544, 112] on input "[DATE]" at bounding box center [467, 111] width 180 height 21
click at [547, 110] on input "[DATE]" at bounding box center [467, 111] width 180 height 21
click at [465, 108] on input "[DATE]" at bounding box center [467, 111] width 180 height 21
type input "[DATE]"
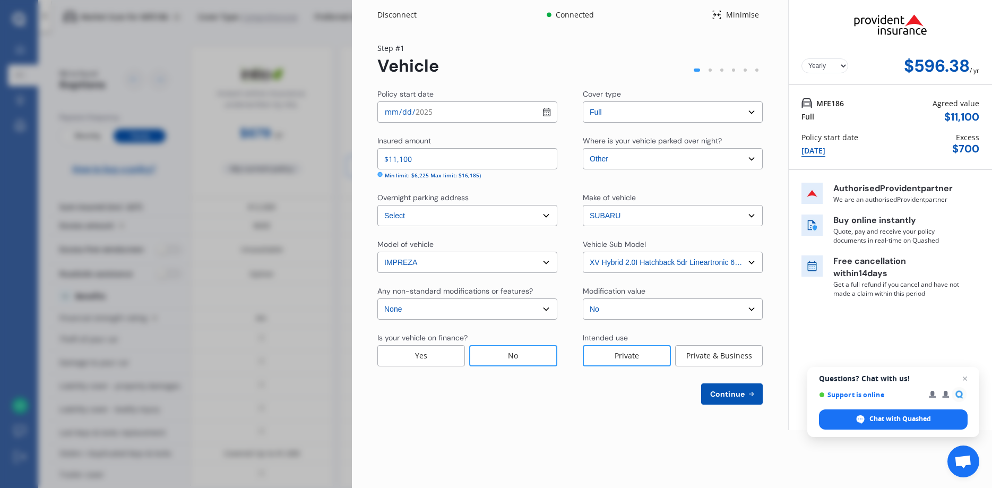
click at [530, 53] on div "Step # 1 Vehicle" at bounding box center [569, 58] width 385 height 33
click at [513, 414] on div "Yearly Monthly $596.38 / yr Step # 1 Vehicle Policy start date [DATE] Cover typ…" at bounding box center [570, 230] width 436 height 400
click at [614, 411] on div "Yearly Monthly $596.38 / yr Step # 1 Vehicle Policy start date [DATE] Cover typ…" at bounding box center [570, 230] width 436 height 400
click at [719, 392] on span "Continue" at bounding box center [727, 393] width 39 height 8
select select "24"
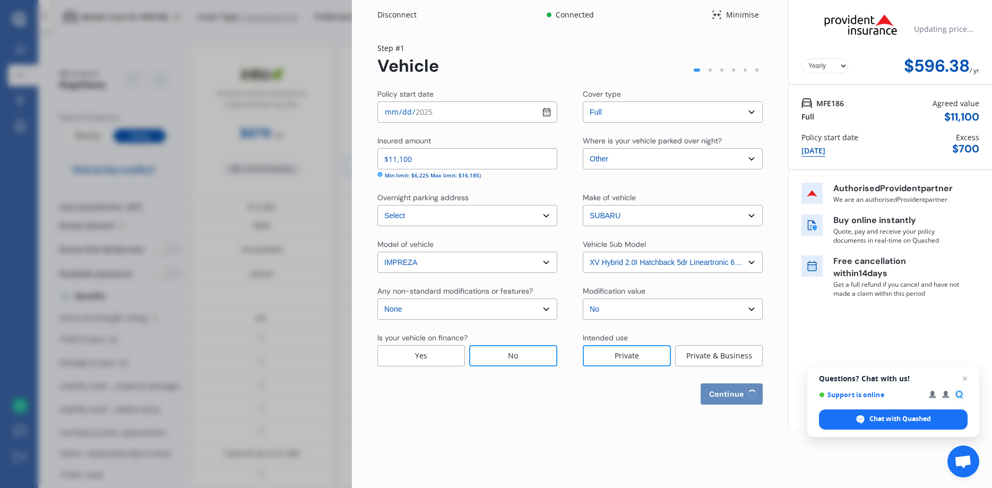
select select "10"
select select "1972"
select select "NZ_FULL"
select select "0"
select select "25"
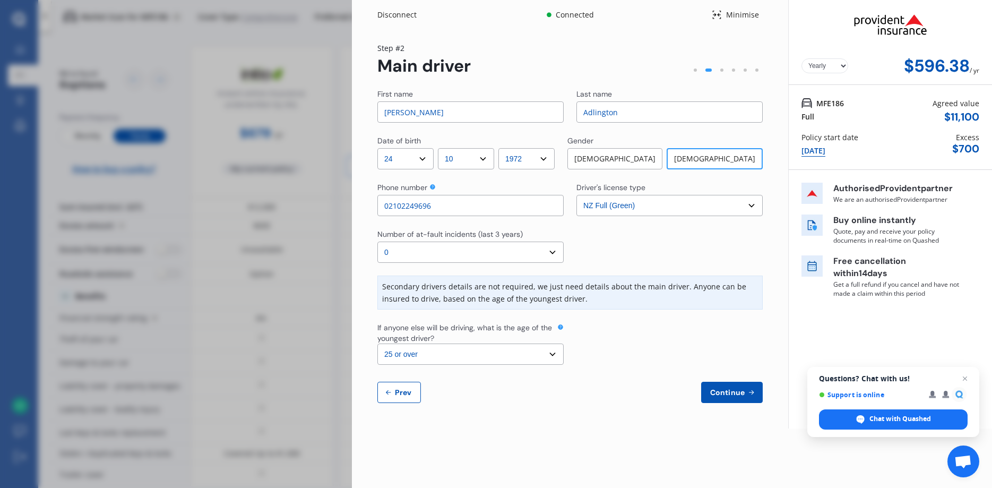
click at [630, 160] on div "[DEMOGRAPHIC_DATA]" at bounding box center [614, 158] width 95 height 21
click at [737, 390] on span "Continue" at bounding box center [727, 392] width 39 height 8
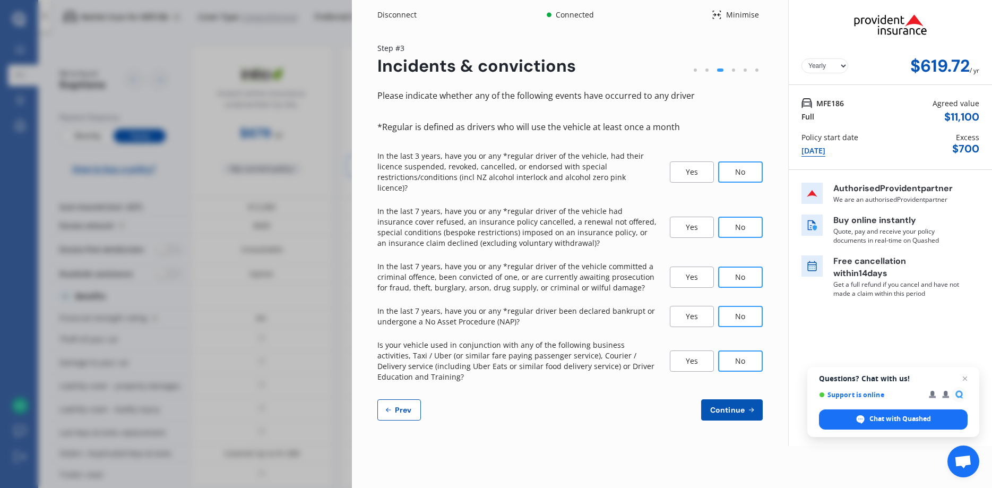
click at [403, 405] on span "Prev" at bounding box center [403, 409] width 21 height 8
select select "24"
select select "10"
select select "1972"
select select "NZ_FULL"
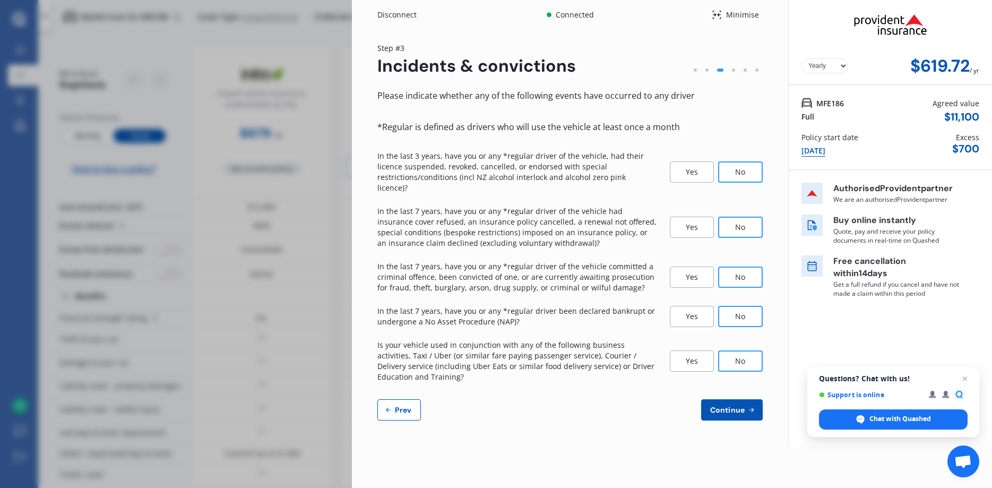
select select "0"
select select "25"
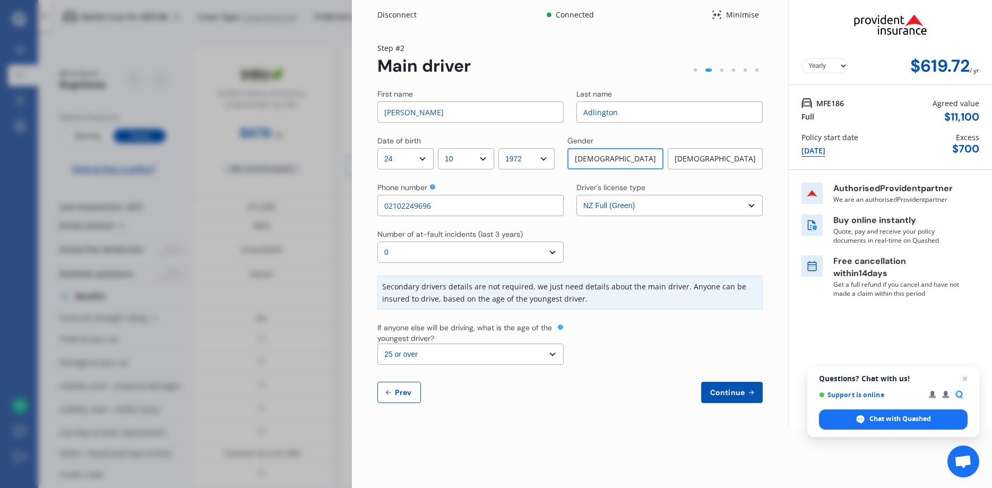
click at [715, 154] on div "[DEMOGRAPHIC_DATA]" at bounding box center [714, 158] width 95 height 21
click at [576, 195] on select "Select driver's license type NZ Full (Green) NZ Supervised (Green) NZ Restricte…" at bounding box center [669, 205] width 186 height 21
click option "NZ Full (Green)" at bounding box center [0, 0] width 0 height 0
click at [731, 391] on span "Continue" at bounding box center [727, 392] width 39 height 8
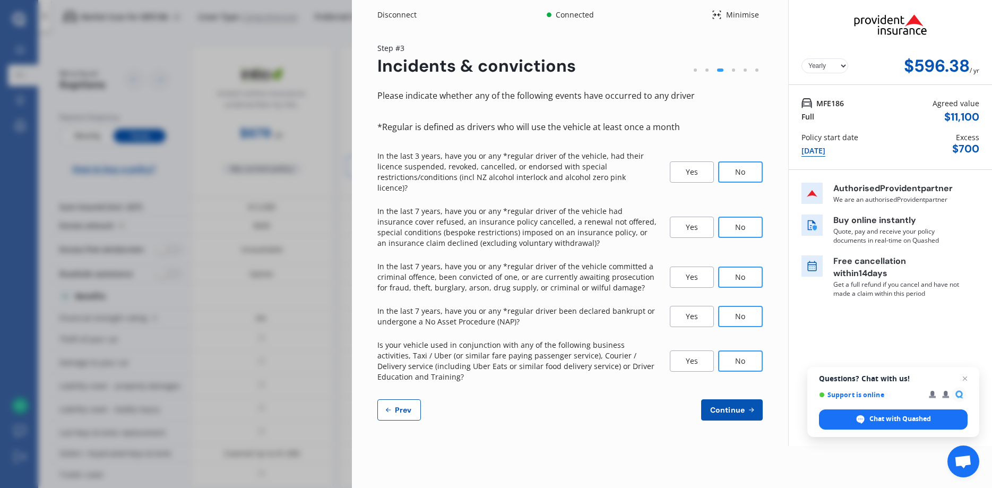
click at [733, 405] on span "Continue" at bounding box center [727, 409] width 39 height 8
select select "200"
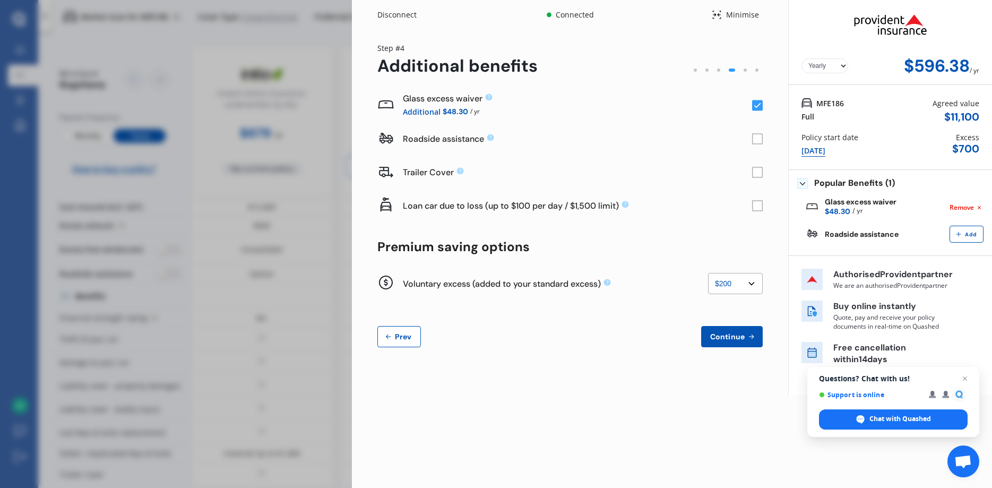
click at [758, 105] on rect at bounding box center [757, 105] width 11 height 11
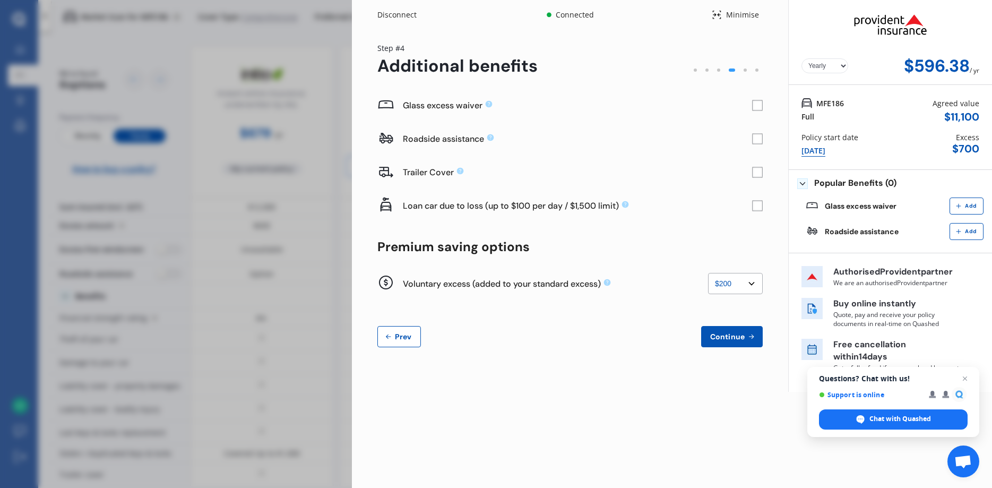
click at [598, 353] on div "Yearly Monthly $596.38 / yr Step # 4 Additional benefits Glass excess waiver Ro…" at bounding box center [570, 201] width 436 height 343
click at [720, 331] on button "Continue" at bounding box center [732, 336] width 62 height 21
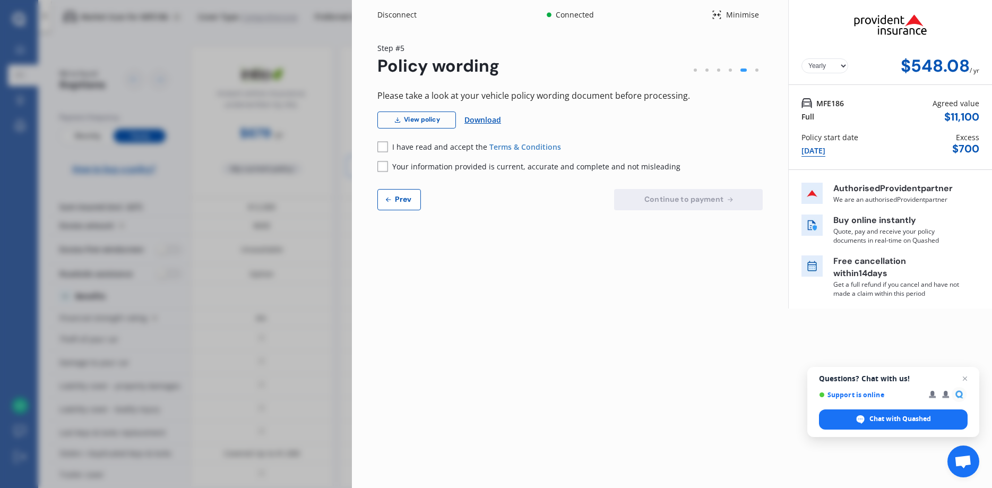
click at [405, 200] on span "Prev" at bounding box center [403, 199] width 21 height 8
select select "200"
